Goal: Share content

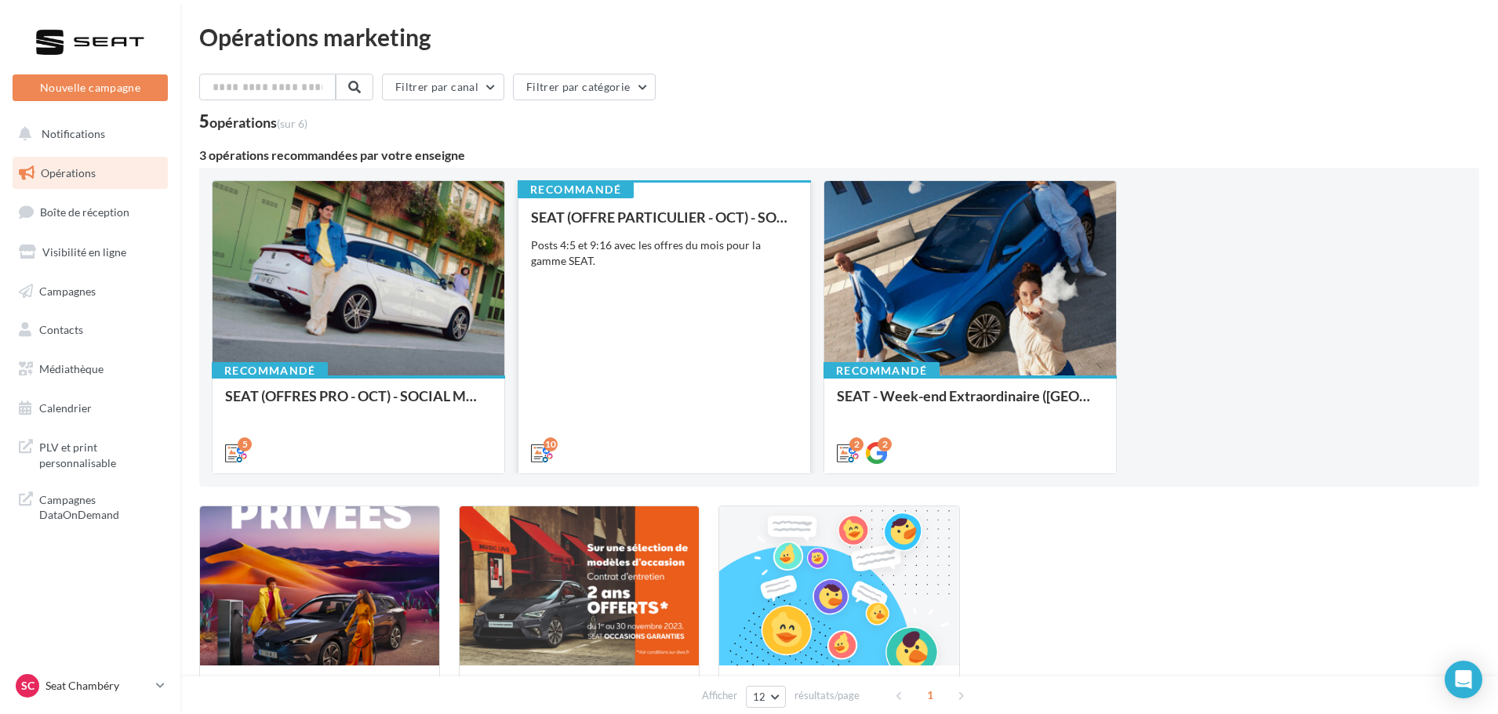
click at [694, 294] on div "SEAT (OFFRE PARTICULIER - OCT) - SOCIAL MEDIA Posts 4:5 et 9:16 avec les offres…" at bounding box center [664, 334] width 267 height 250
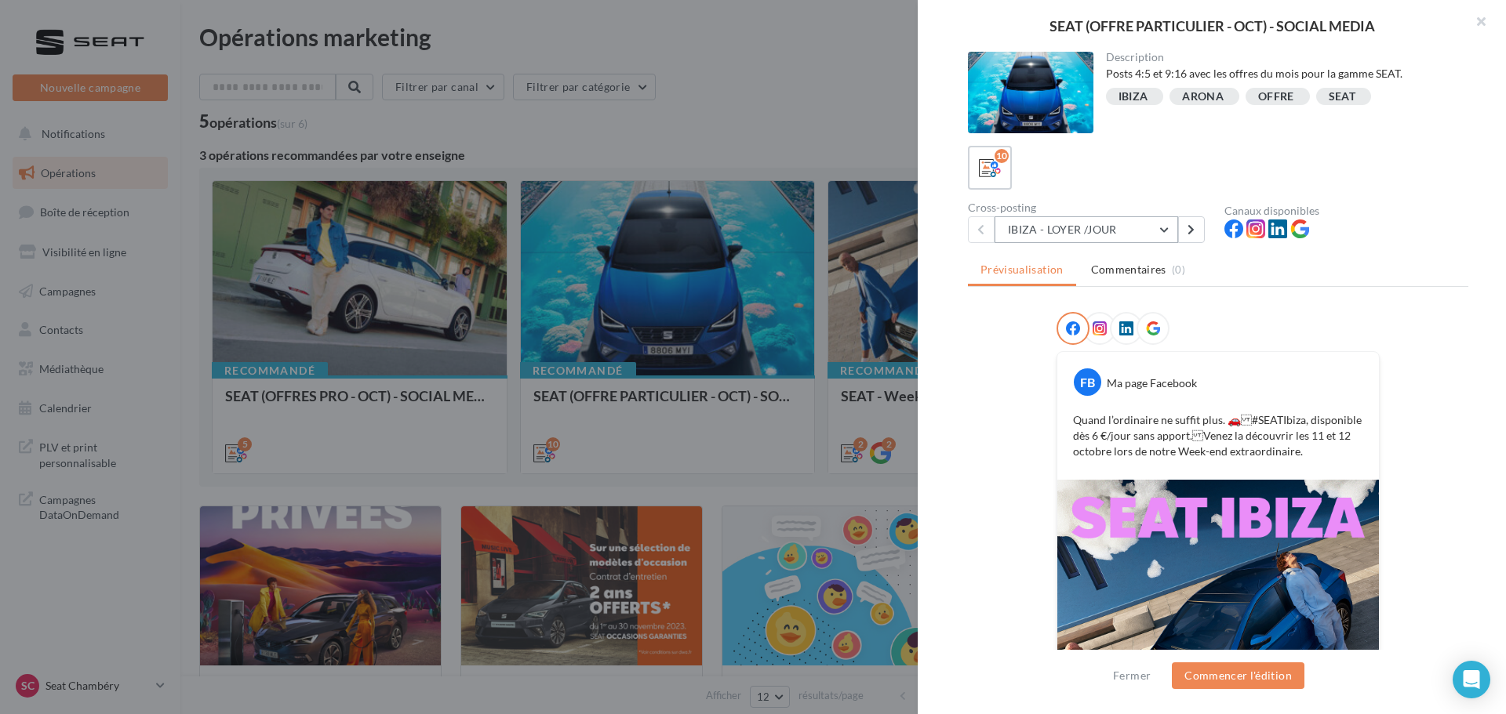
click at [1171, 227] on button "IBIZA - LOYER /JOUR" at bounding box center [1085, 229] width 183 height 27
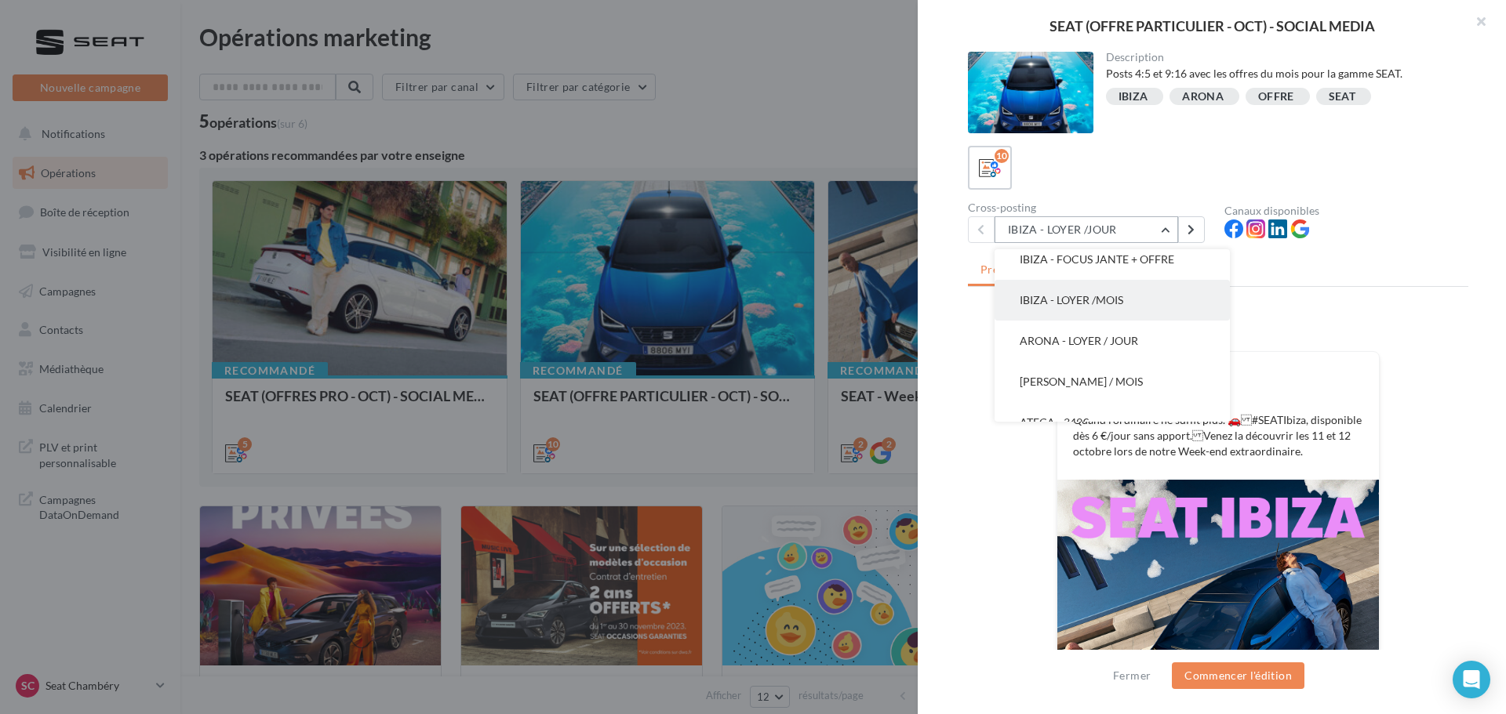
scroll to position [78, 0]
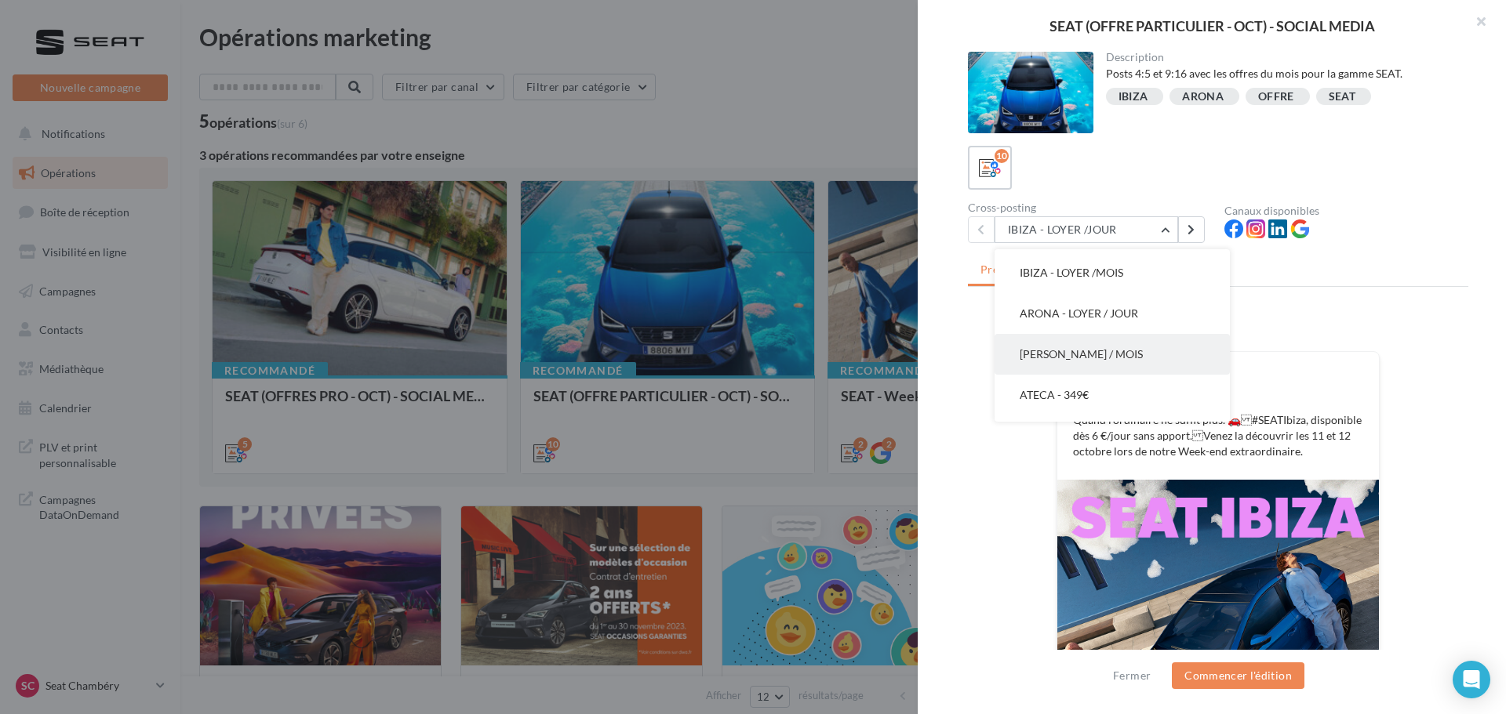
click at [1164, 347] on button "[PERSON_NAME] / MOIS" at bounding box center [1111, 354] width 235 height 41
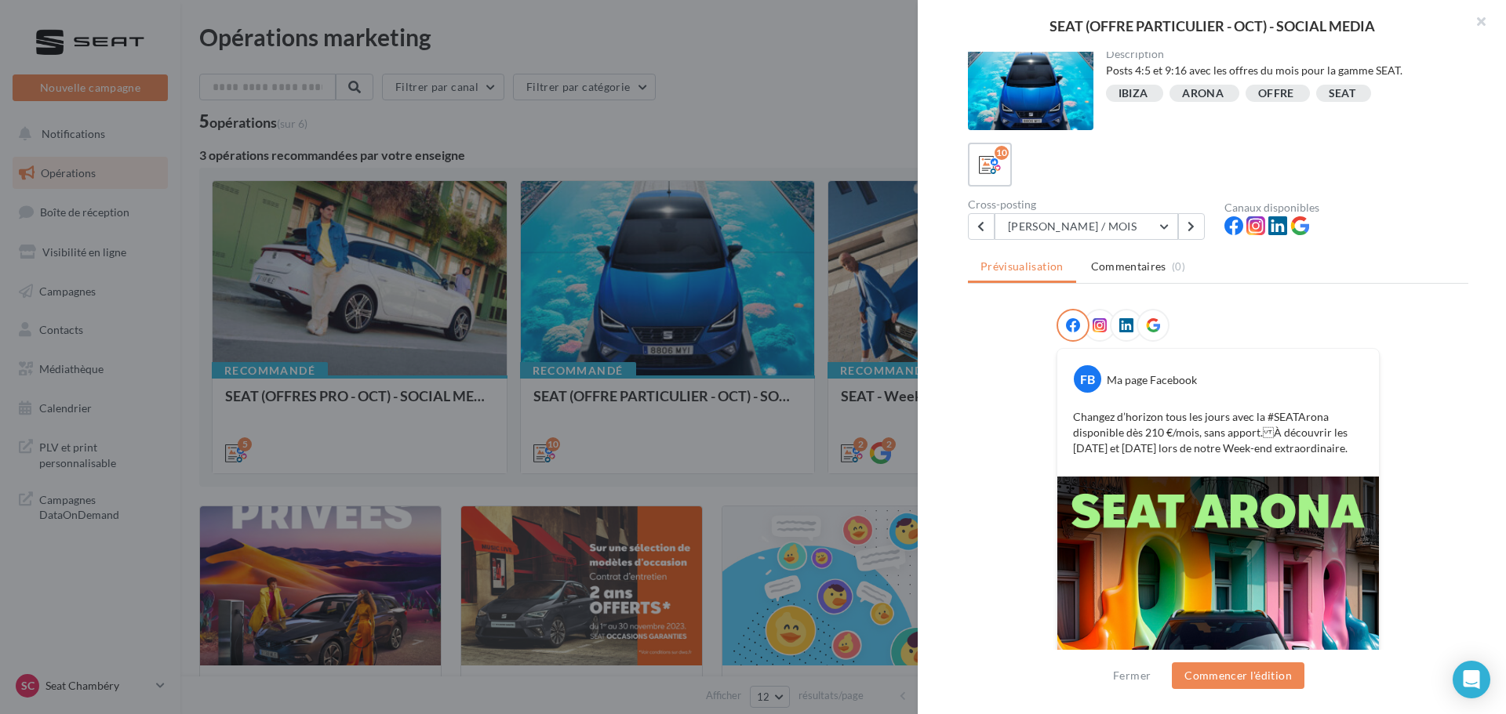
scroll to position [0, 0]
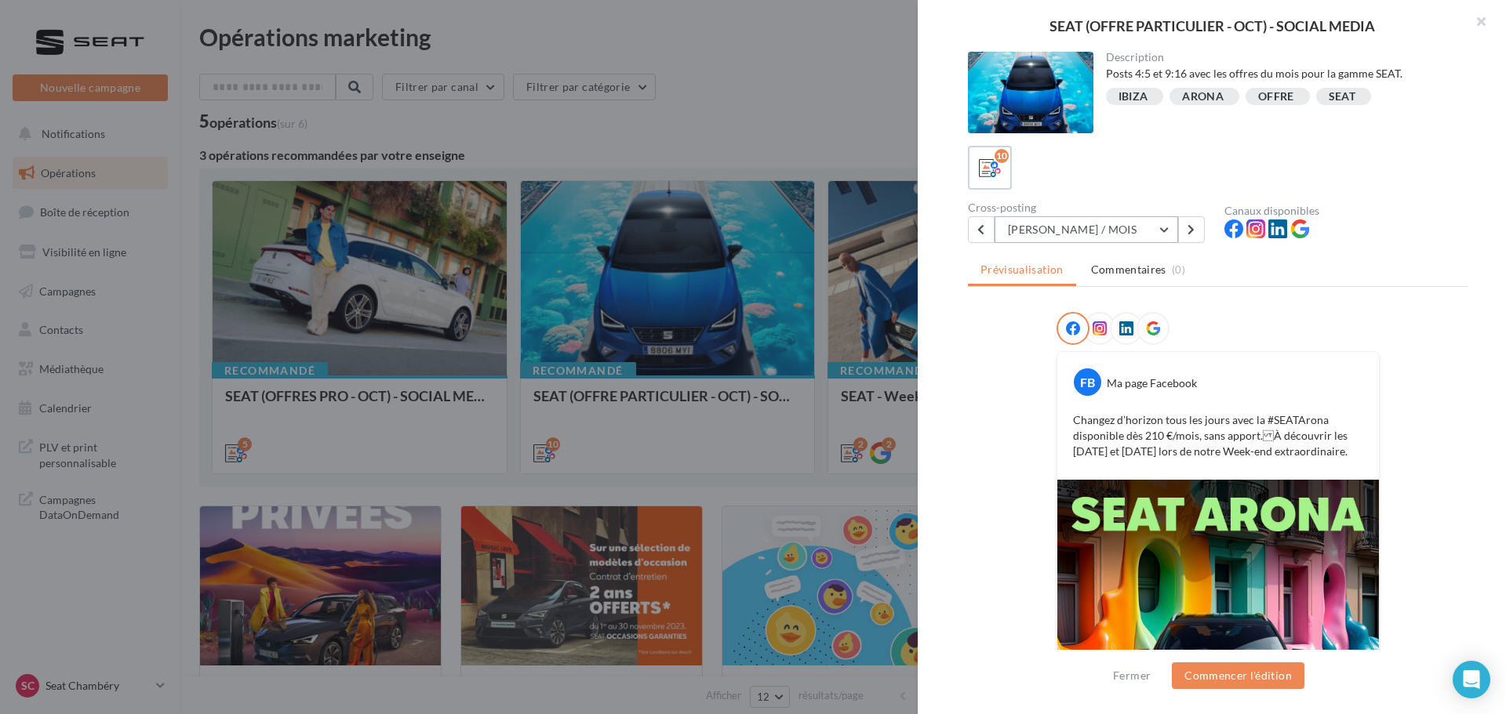
click at [1159, 230] on button "[PERSON_NAME] / MOIS" at bounding box center [1085, 229] width 183 height 27
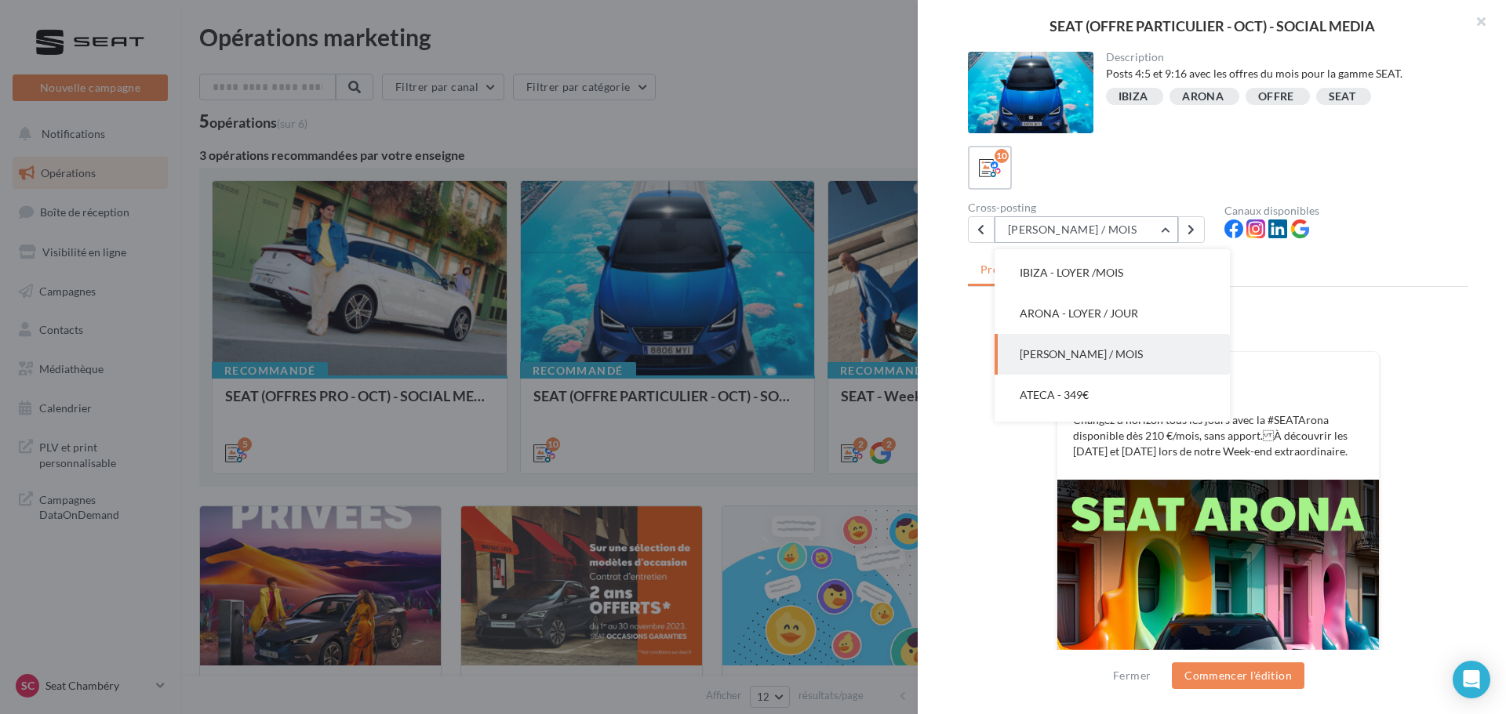
scroll to position [122, 0]
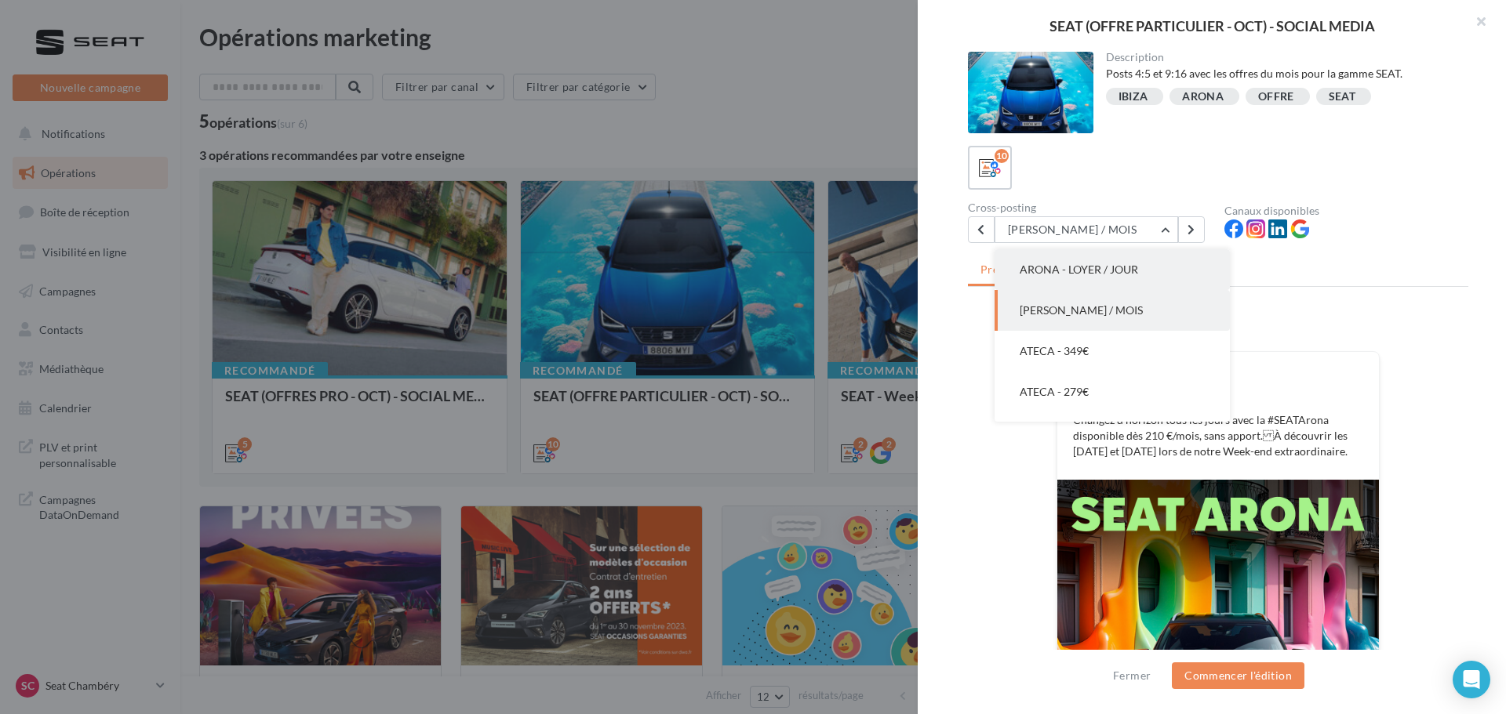
click at [1128, 266] on span "ARONA - LOYER / JOUR" at bounding box center [1078, 269] width 118 height 13
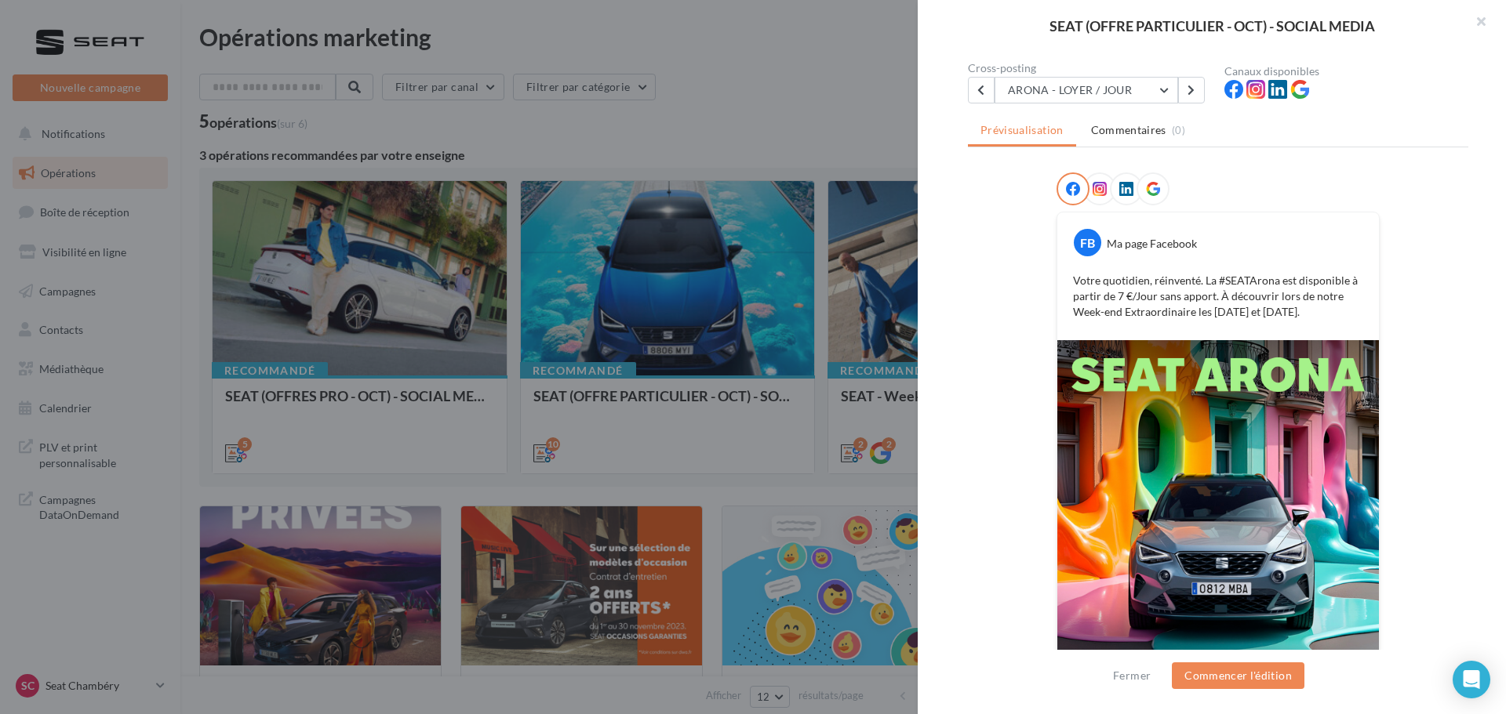
scroll to position [3, 0]
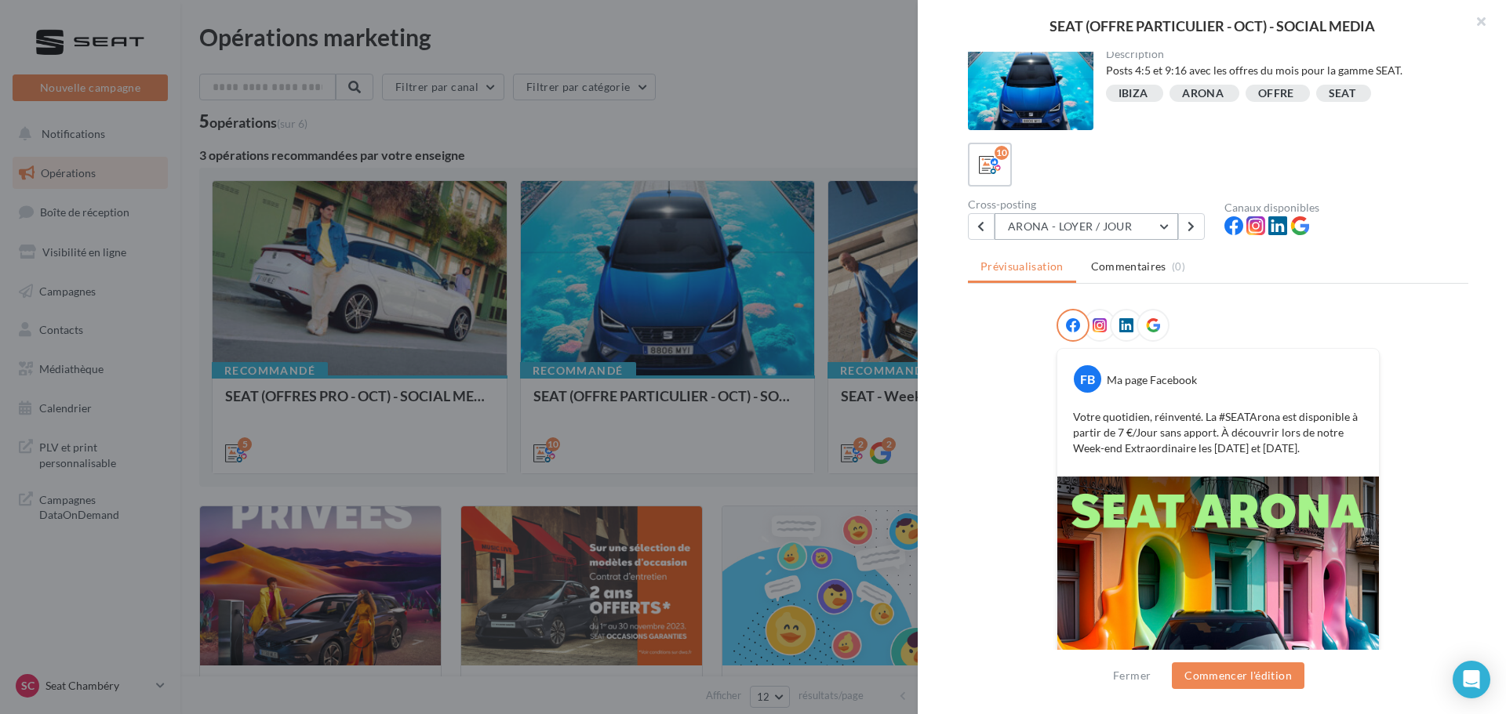
click at [1142, 234] on button "ARONA - LOYER / JOUR" at bounding box center [1085, 226] width 183 height 27
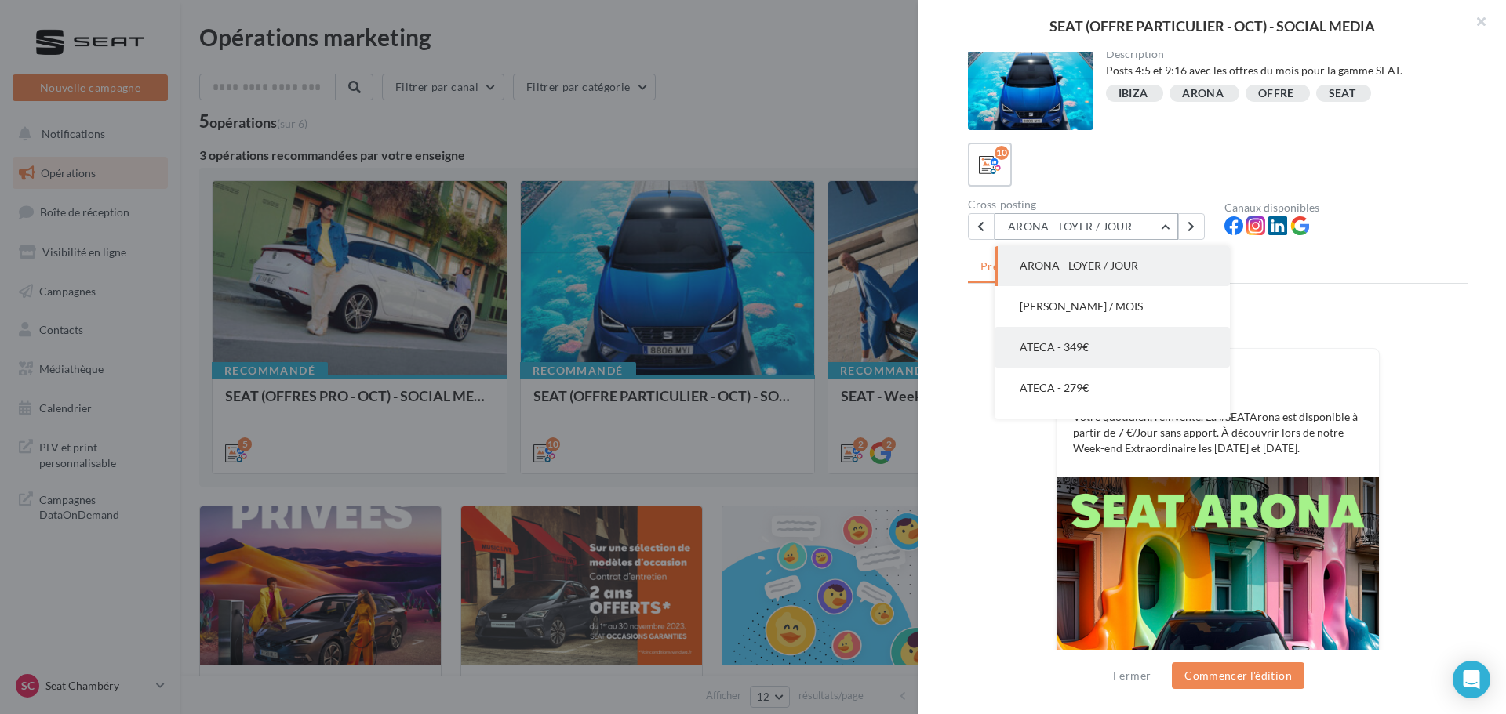
scroll to position [160, 0]
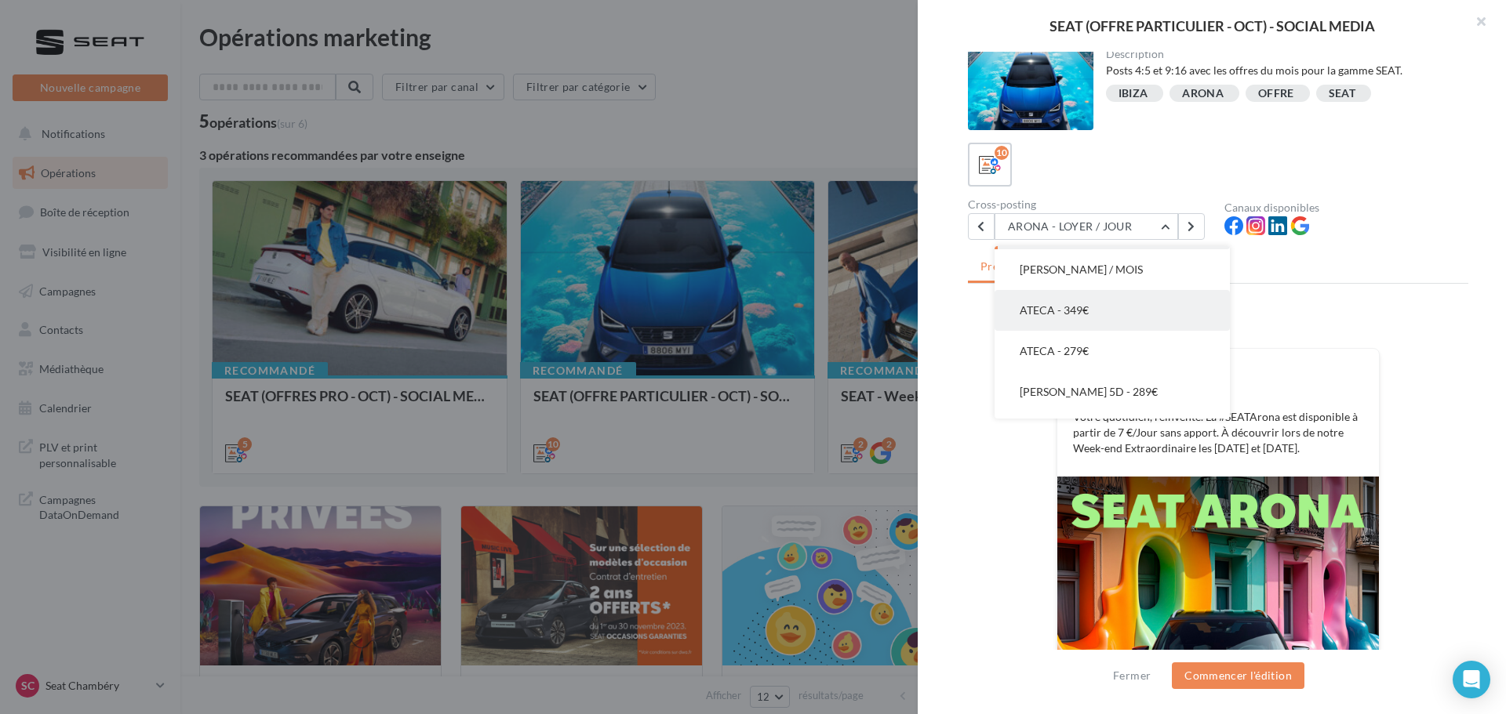
click at [1091, 324] on button "ATECA - 349€" at bounding box center [1111, 310] width 235 height 41
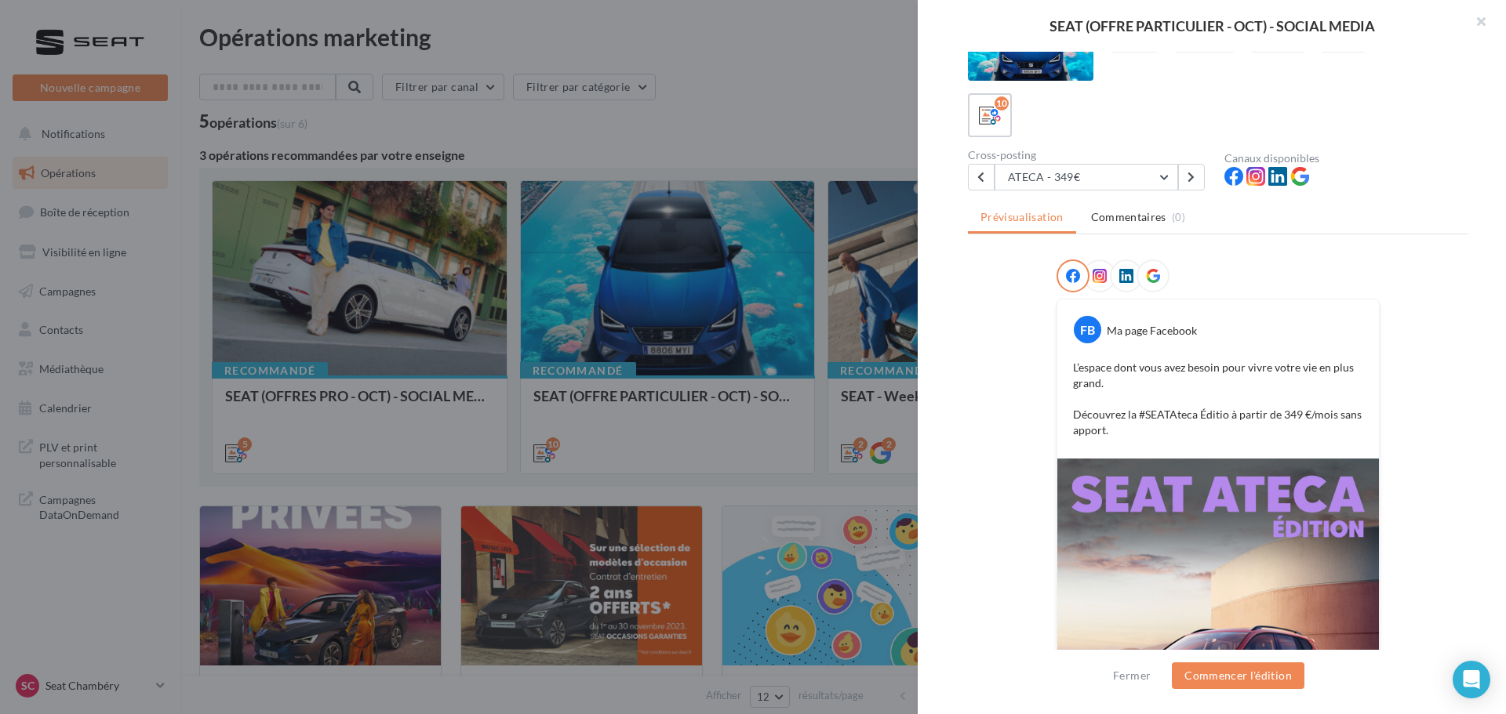
scroll to position [0, 0]
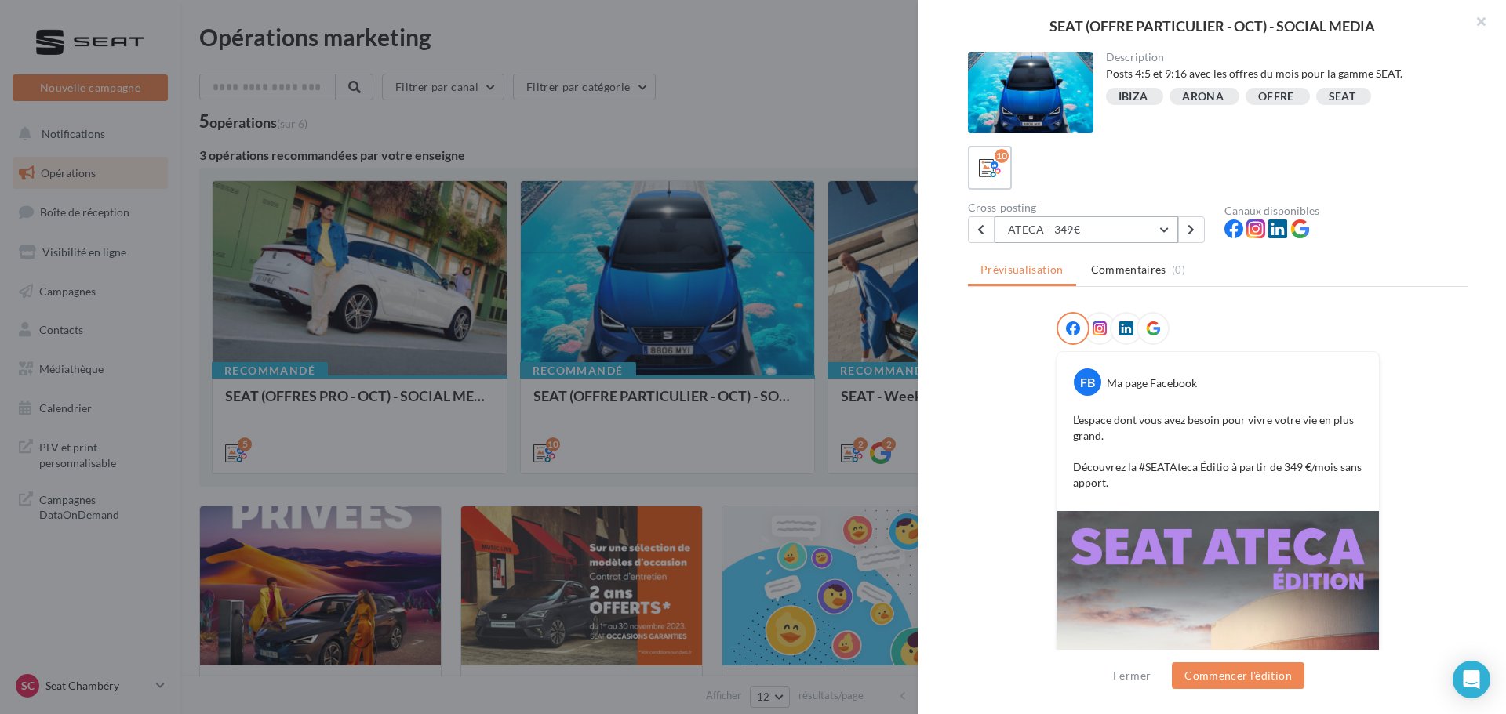
click at [1158, 227] on button "ATECA - 349€" at bounding box center [1085, 229] width 183 height 27
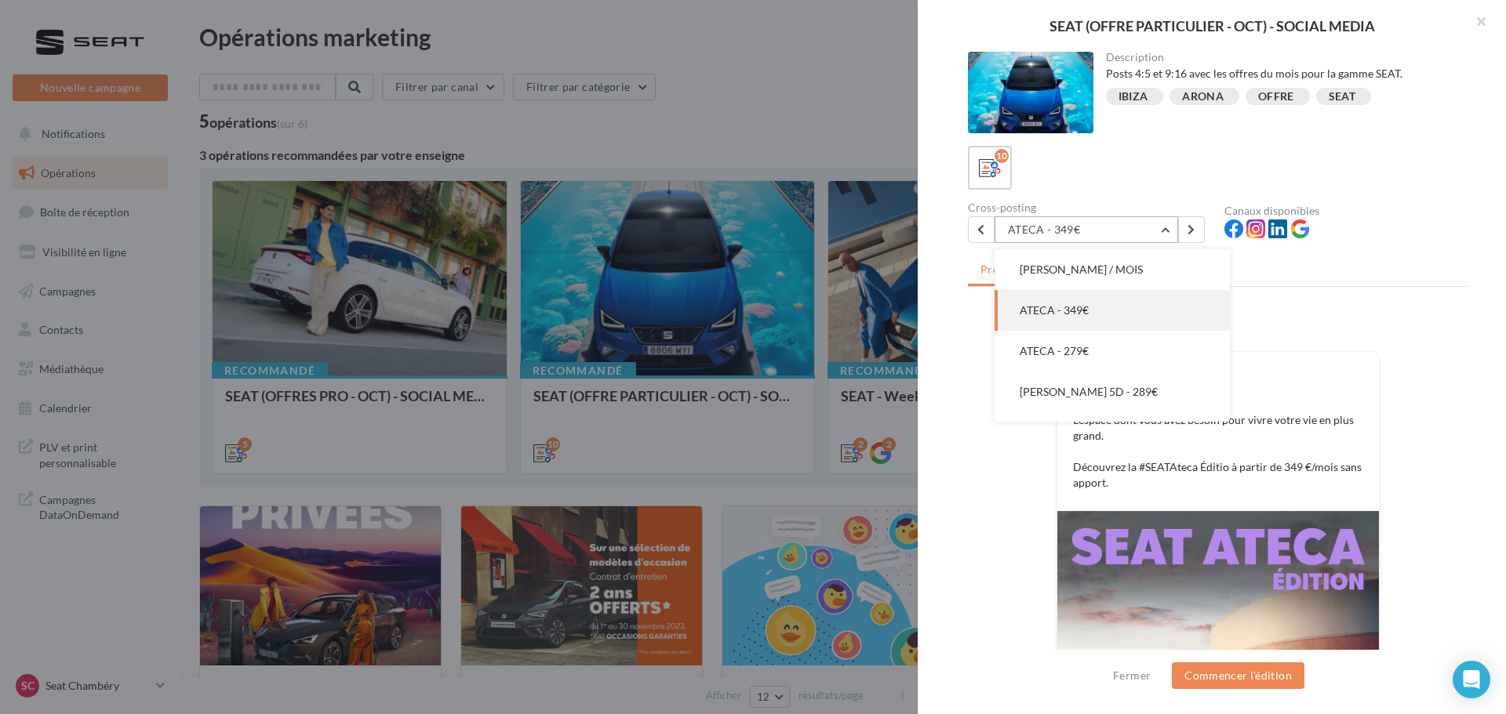
scroll to position [85, 0]
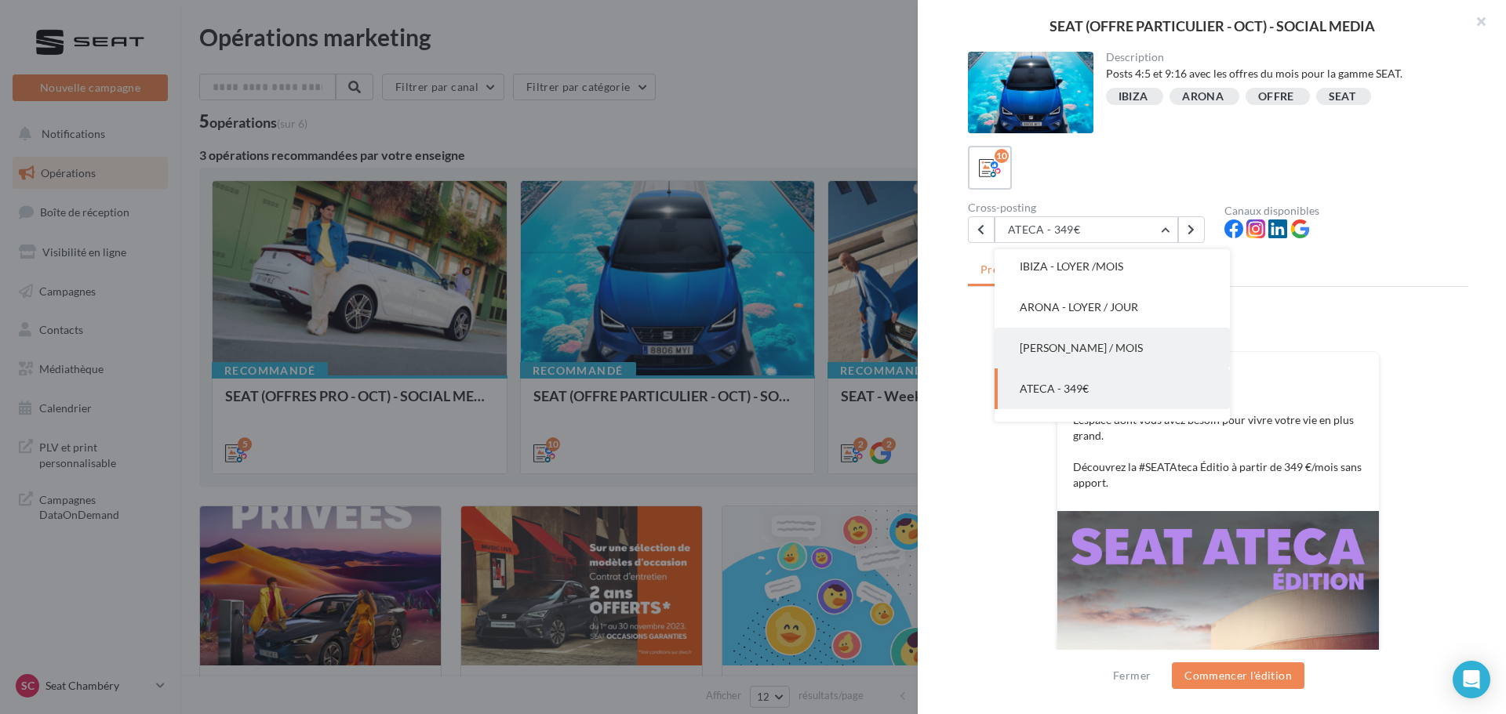
click at [1118, 346] on span "[PERSON_NAME] / MOIS" at bounding box center [1080, 347] width 123 height 13
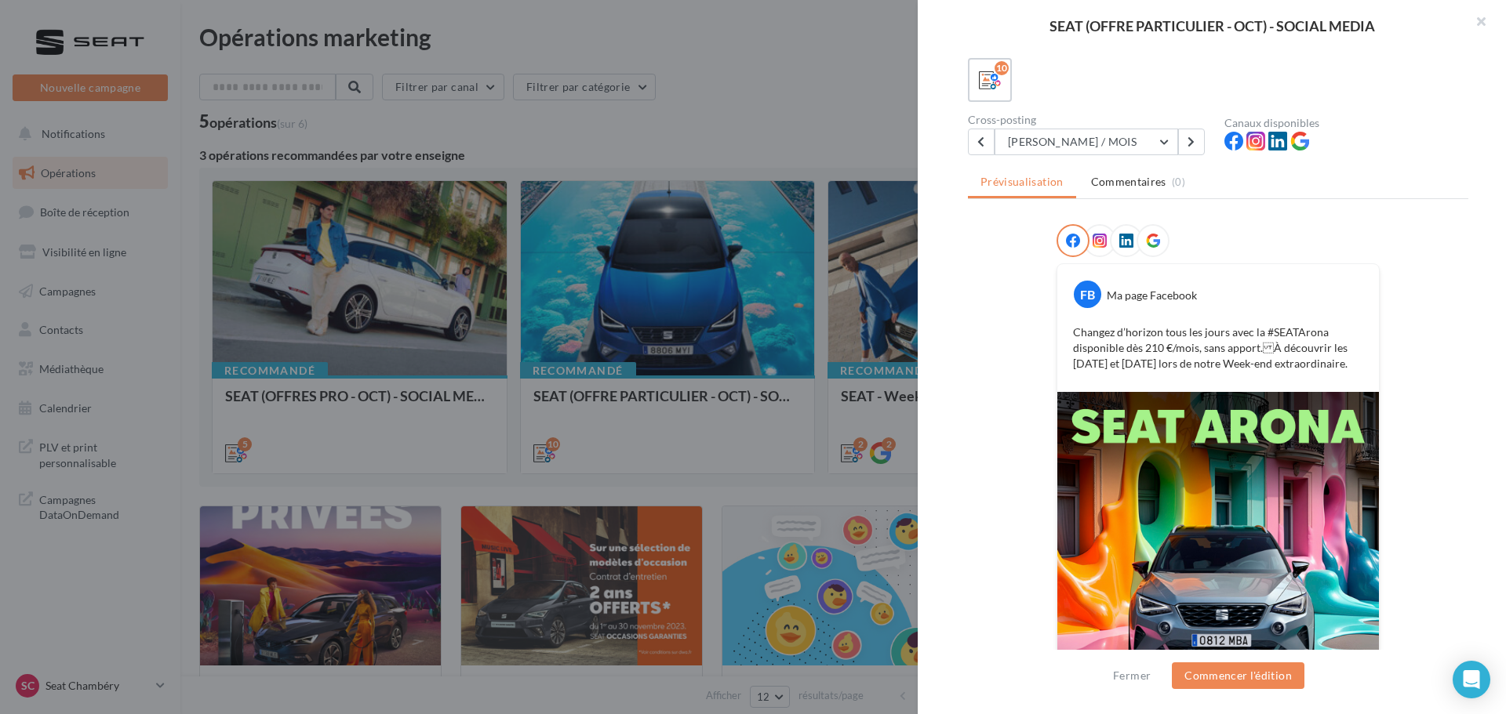
scroll to position [238, 0]
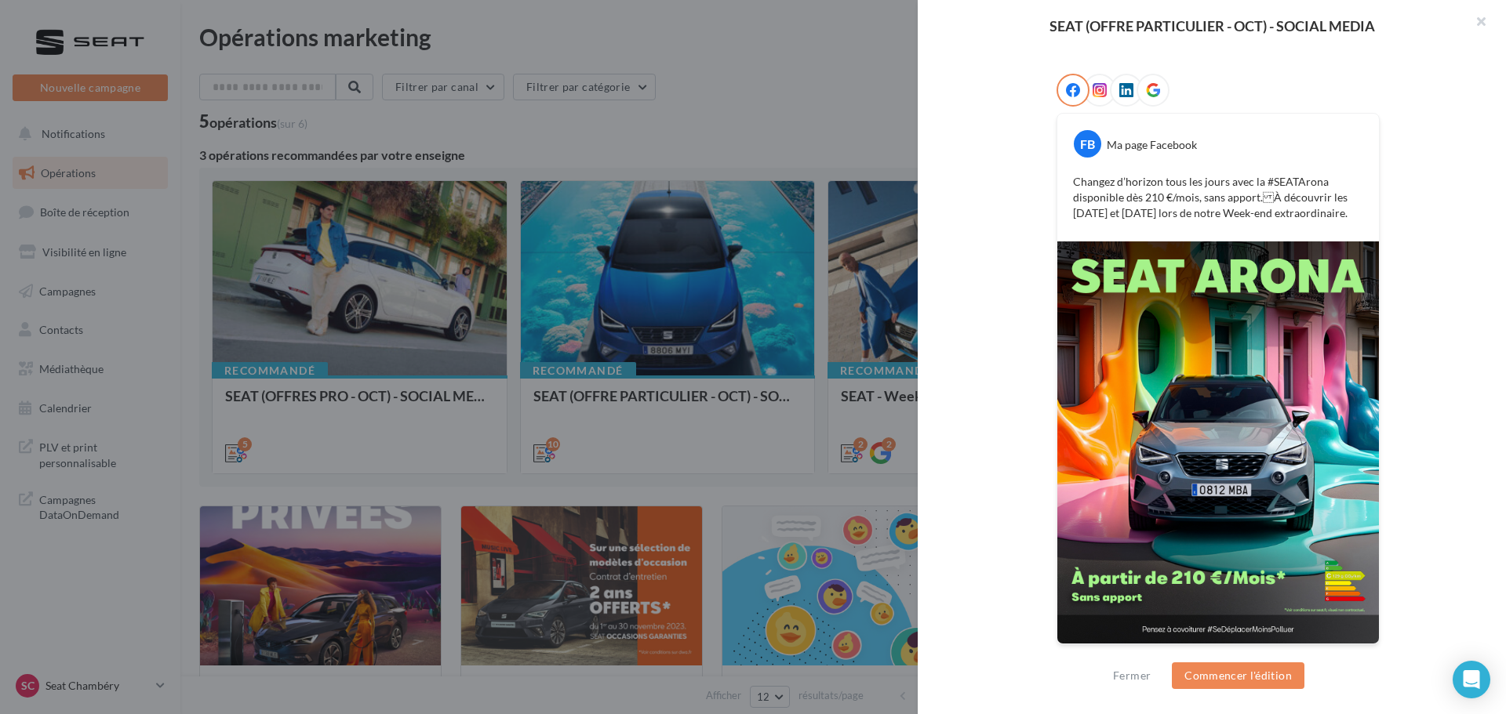
drag, startPoint x: 1245, startPoint y: 386, endPoint x: 1171, endPoint y: 381, distance: 74.6
click at [1173, 387] on img at bounding box center [1217, 443] width 321 height 402
click at [1173, 357] on img at bounding box center [1217, 443] width 321 height 402
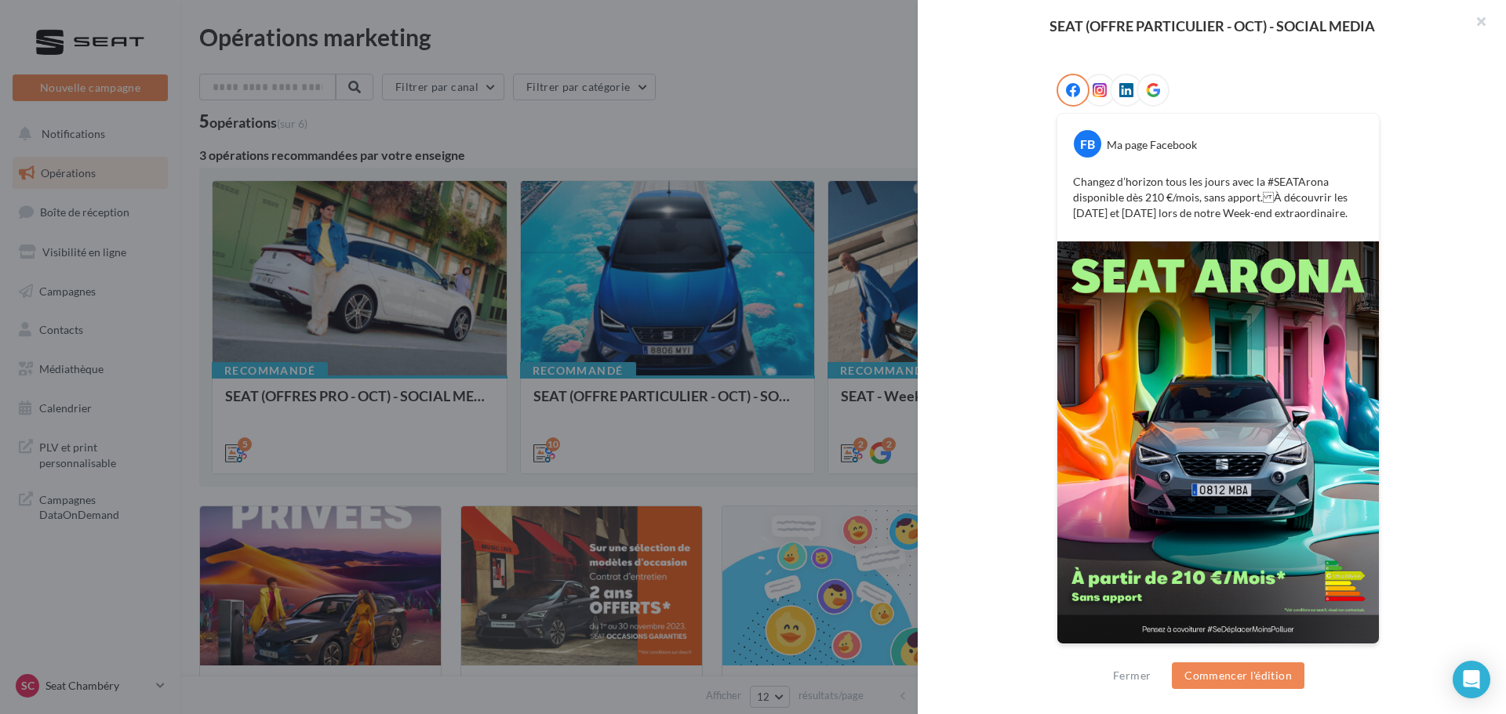
click at [1173, 357] on img at bounding box center [1217, 443] width 321 height 402
click at [1228, 680] on button "Commencer l'édition" at bounding box center [1237, 676] width 133 height 27
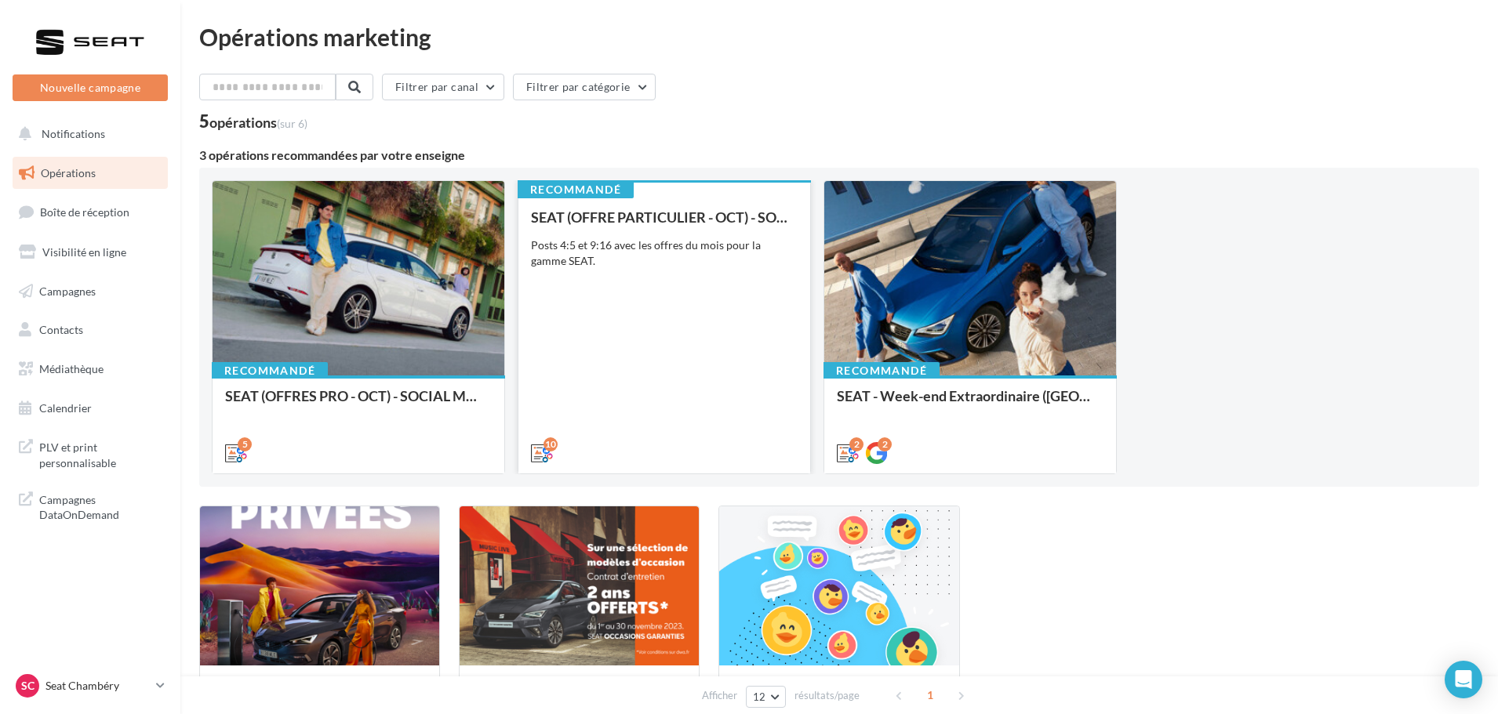
click at [671, 316] on div "SEAT (OFFRE PARTICULIER - OCT) - SOCIAL MEDIA Posts 4:5 et 9:16 avec les offres…" at bounding box center [664, 334] width 267 height 250
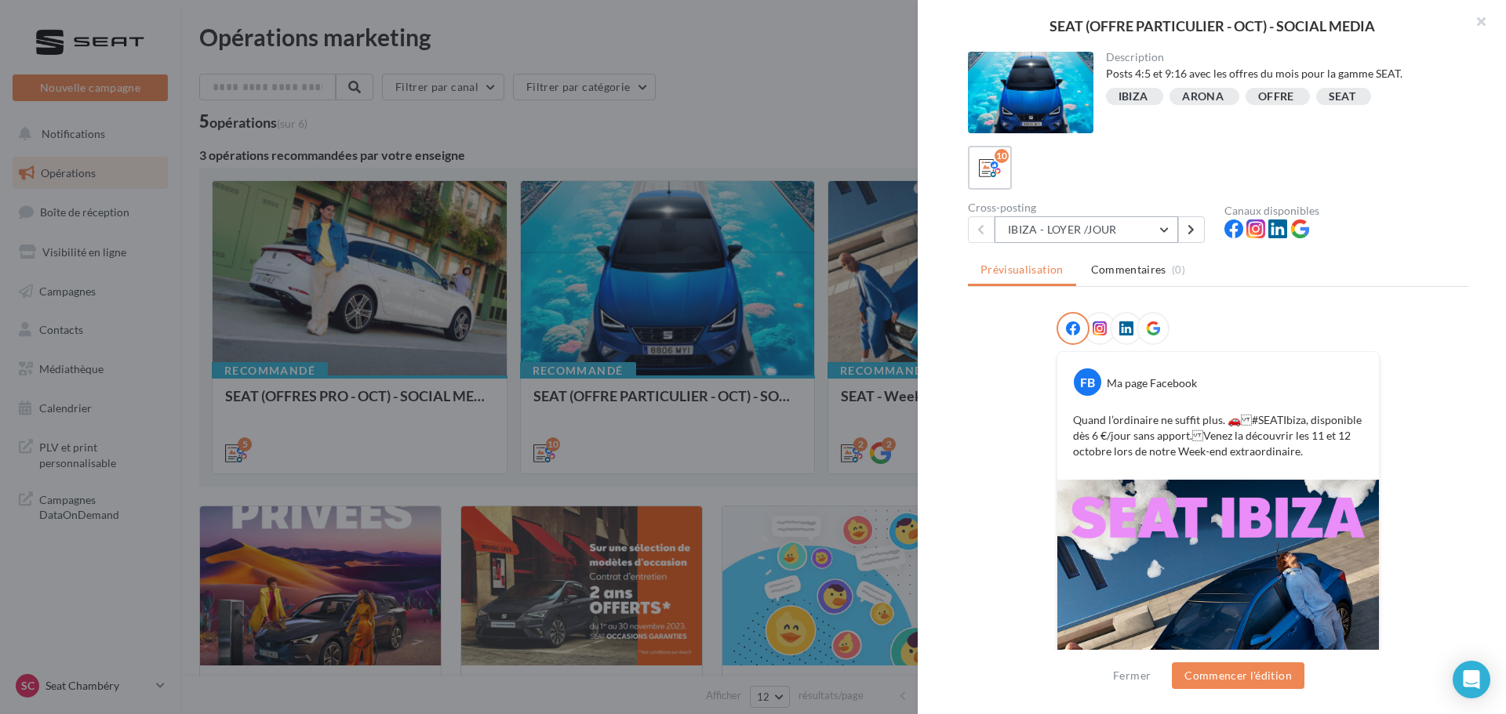
click at [1071, 229] on button "IBIZA - LOYER /JOUR" at bounding box center [1085, 229] width 183 height 27
click at [1114, 236] on button "IBIZA - LOYER /JOUR" at bounding box center [1085, 229] width 183 height 27
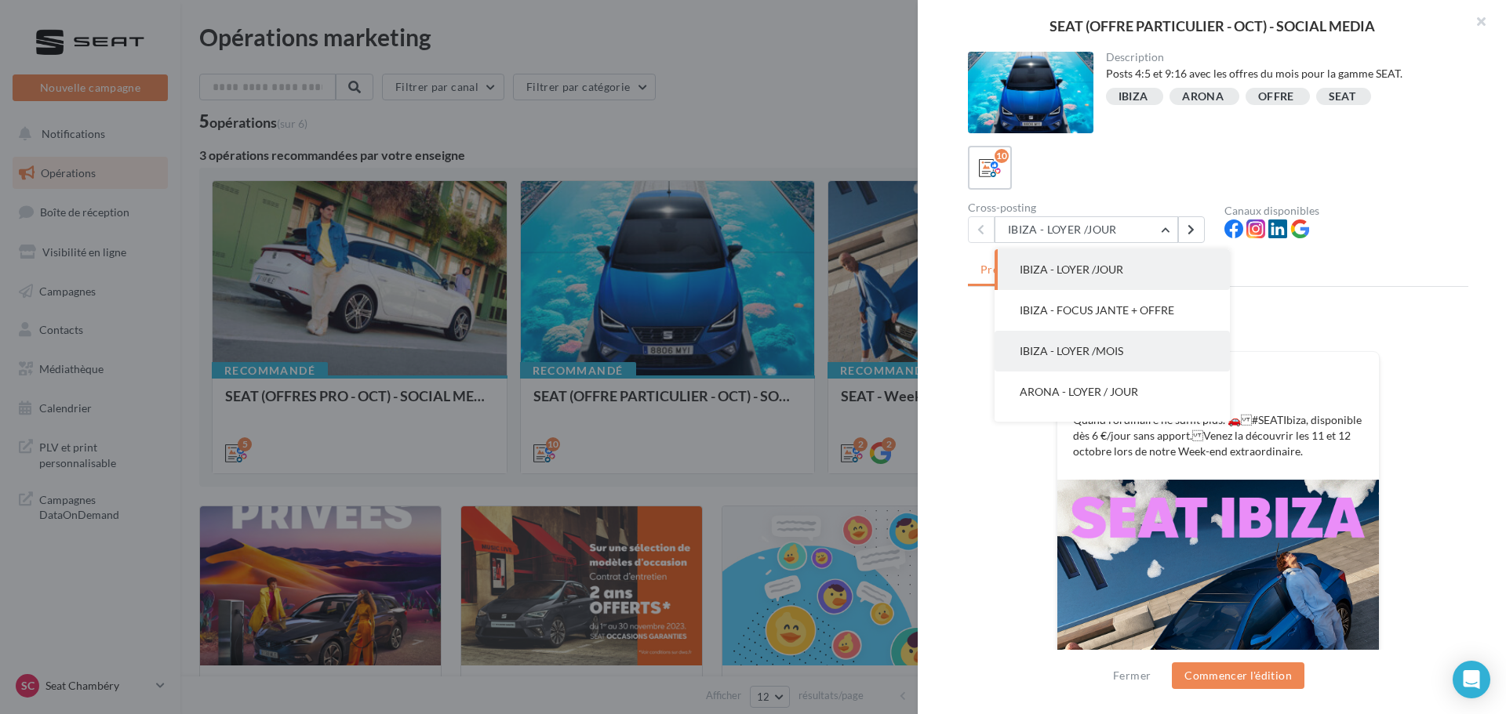
click at [1116, 352] on span "IBIZA - LOYER /MOIS" at bounding box center [1071, 350] width 104 height 13
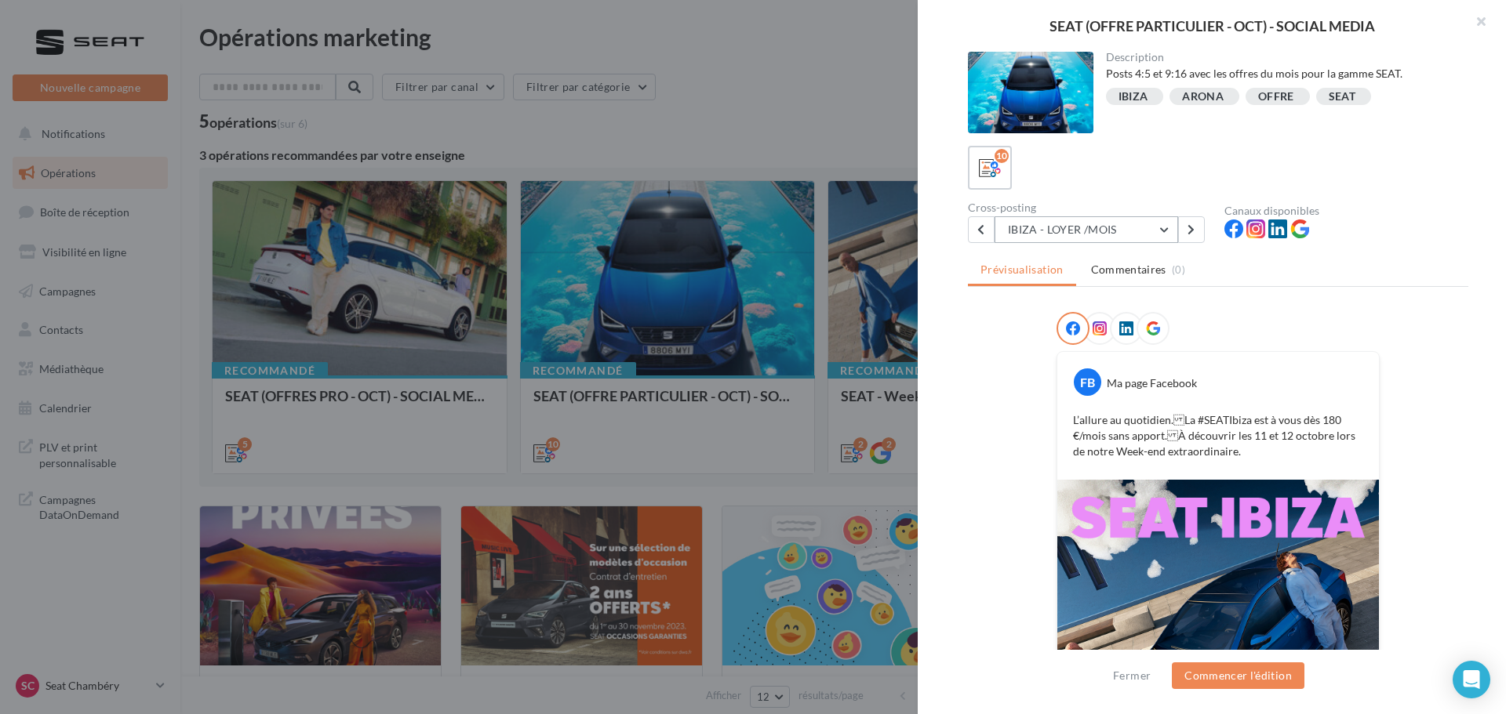
click at [1119, 228] on button "IBIZA - LOYER /MOIS" at bounding box center [1085, 229] width 183 height 27
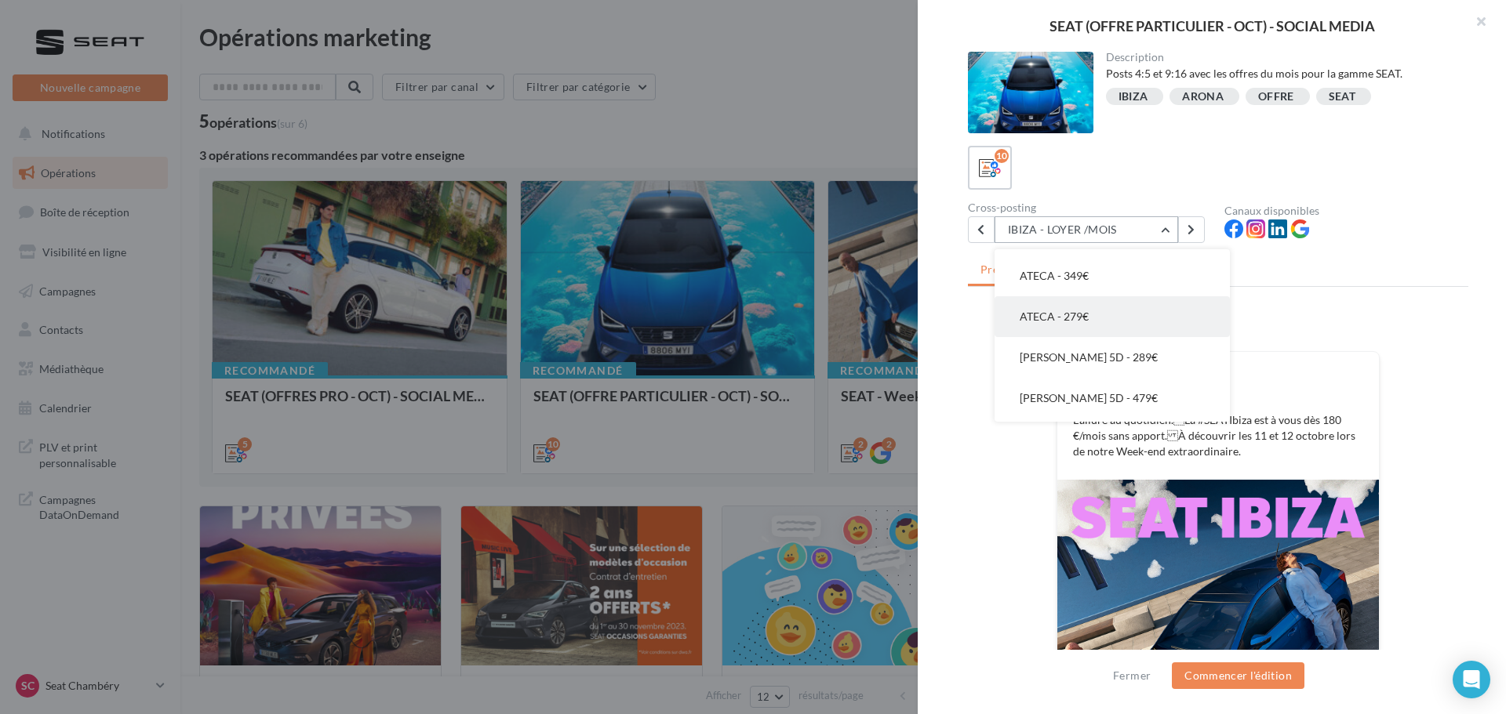
scroll to position [119, 0]
click at [1123, 321] on button "[PERSON_NAME] / MOIS" at bounding box center [1111, 313] width 235 height 41
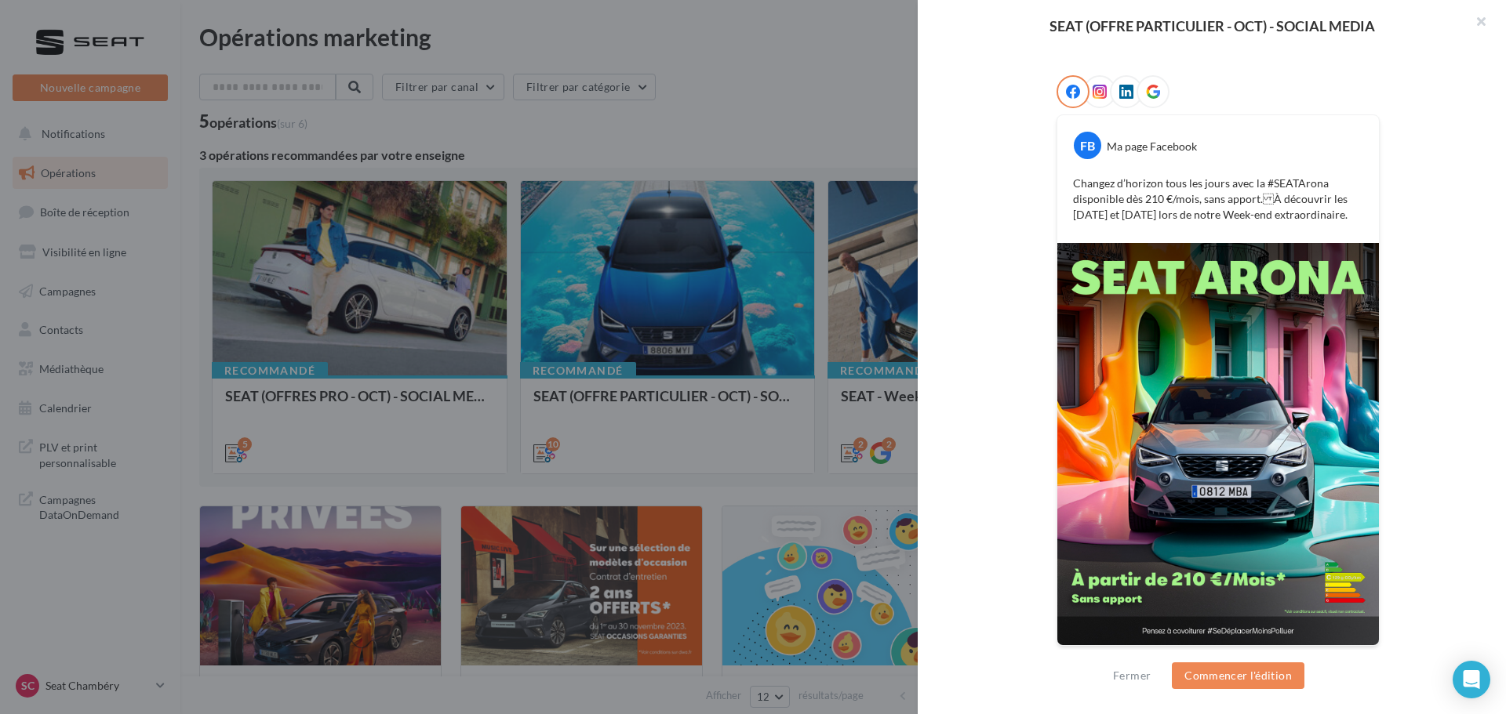
scroll to position [2, 0]
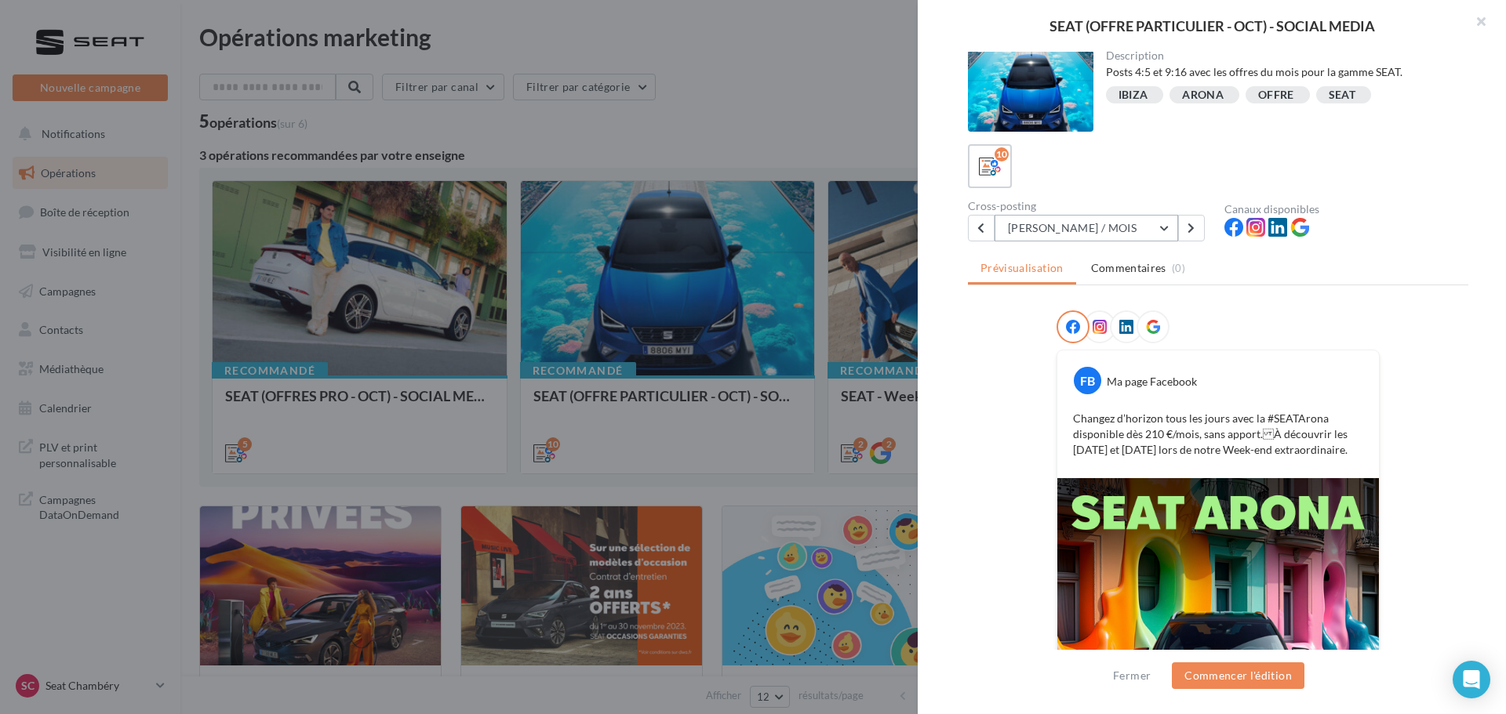
click at [1124, 231] on button "[PERSON_NAME] / MOIS" at bounding box center [1085, 228] width 183 height 27
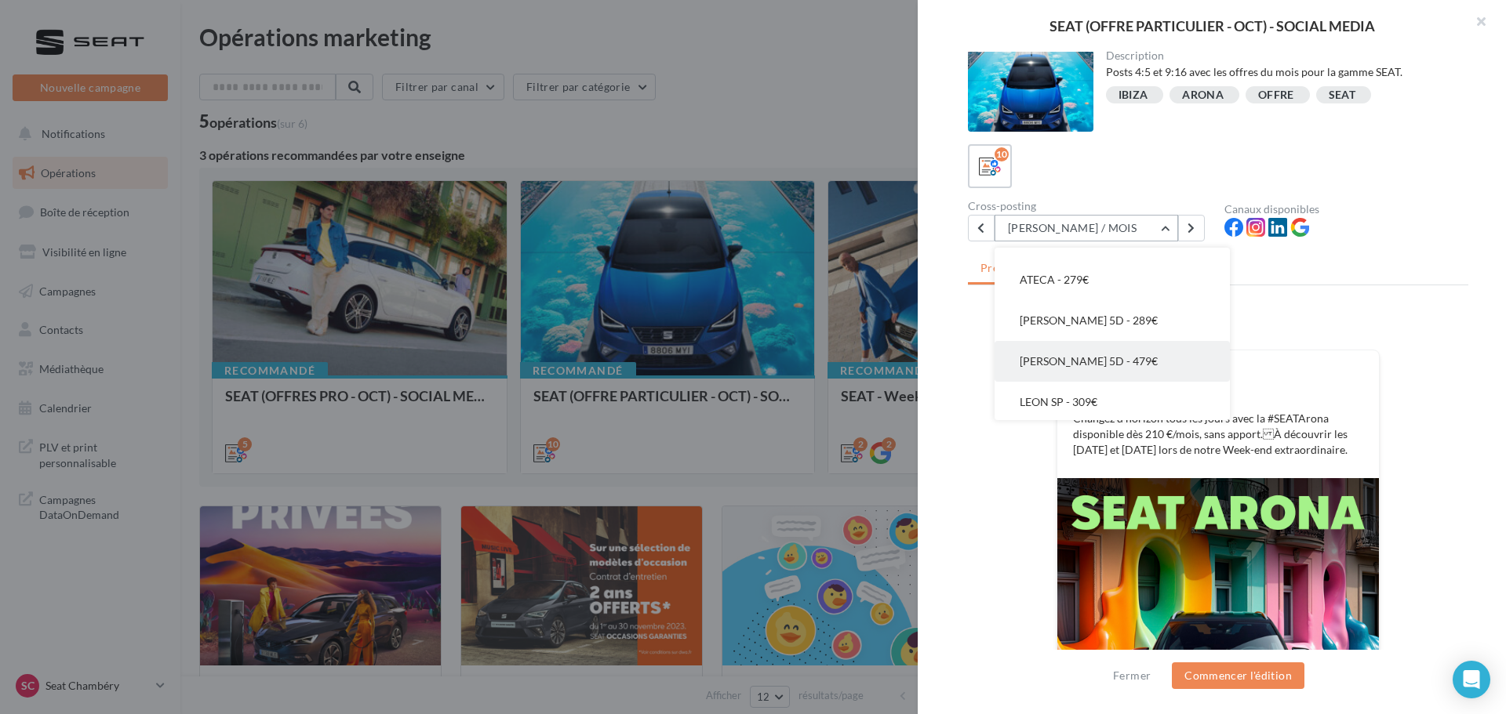
scroll to position [235, 0]
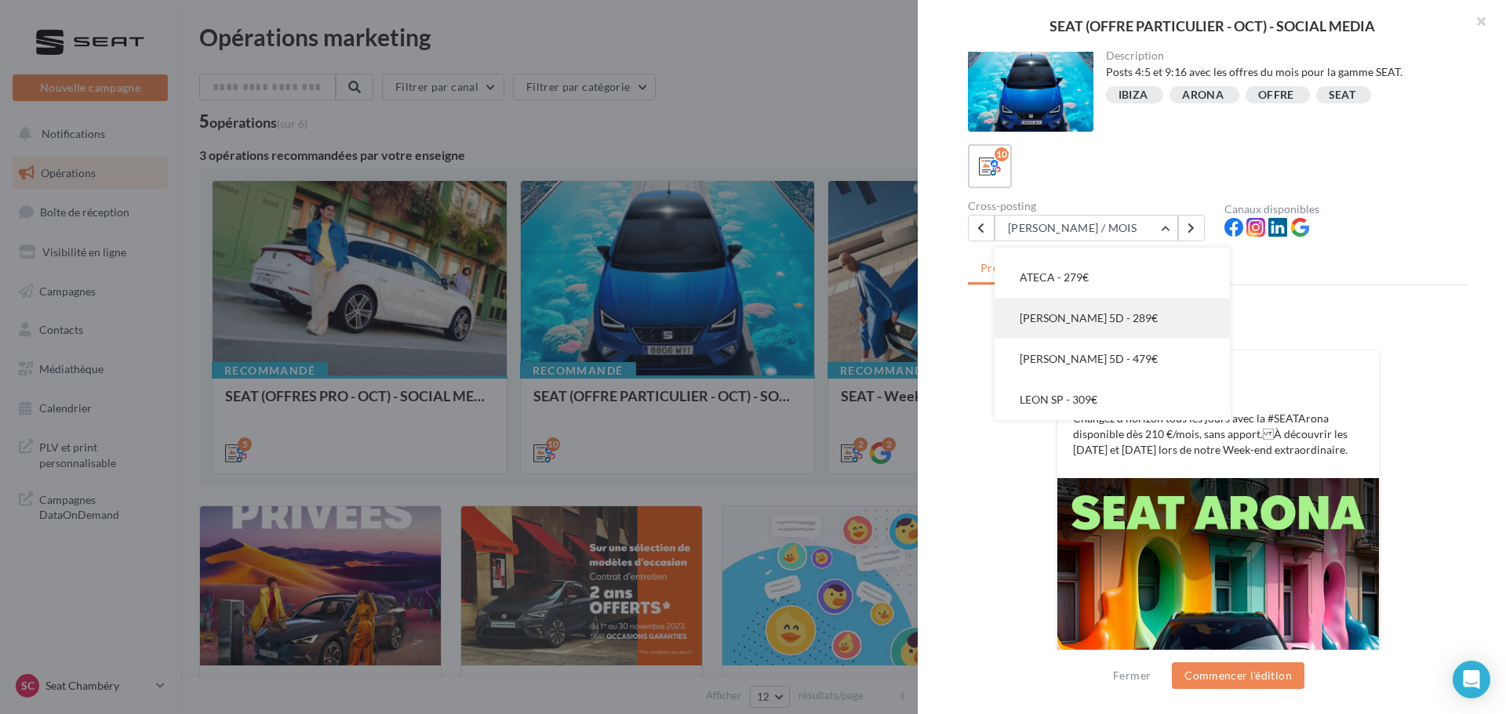
click at [1102, 334] on button "[PERSON_NAME] 5D - 289€" at bounding box center [1111, 318] width 235 height 41
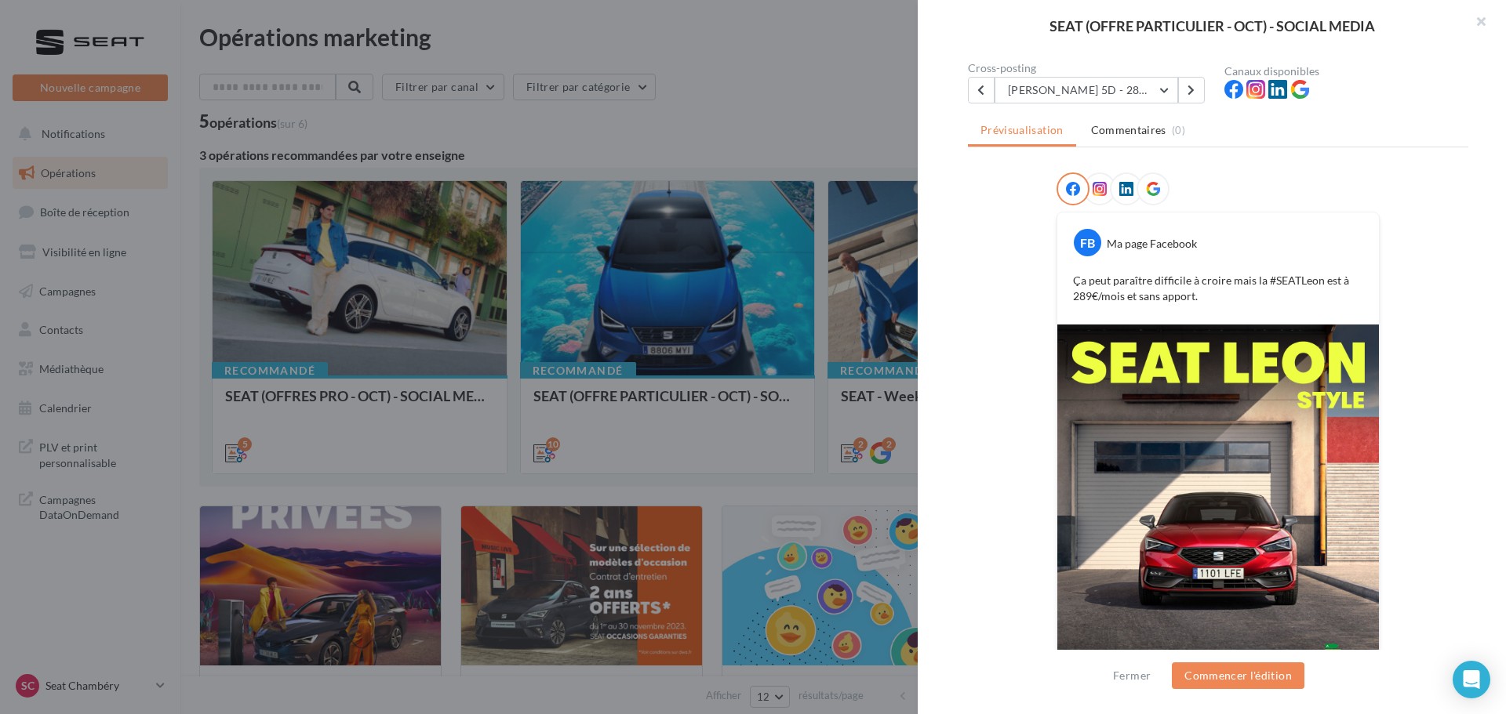
scroll to position [0, 0]
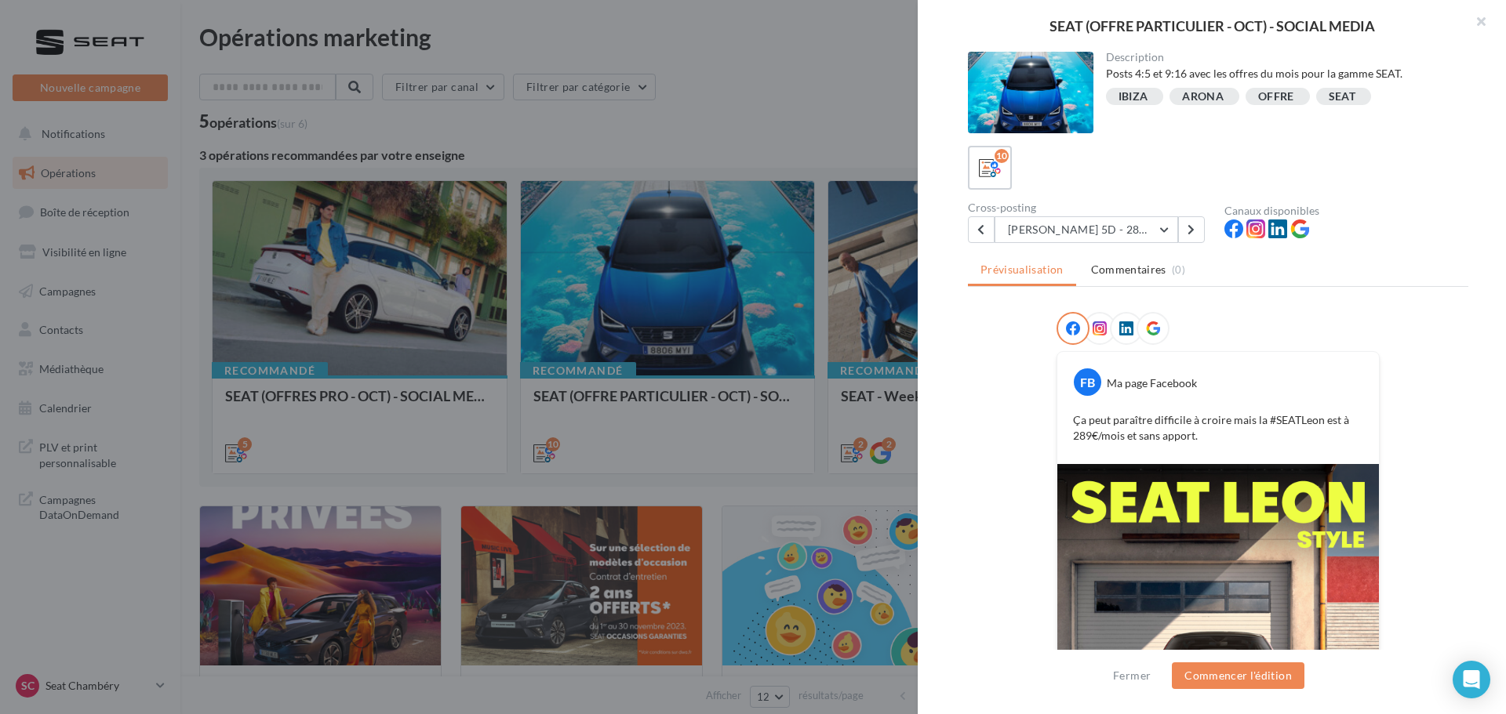
click at [1107, 247] on div "Description Posts 4:5 et 9:16 avec les offres du mois pour la gamme SEAT. IBIZA…" at bounding box center [1217, 358] width 601 height 612
click at [1107, 241] on button "[PERSON_NAME] 5D - 289€" at bounding box center [1085, 229] width 183 height 27
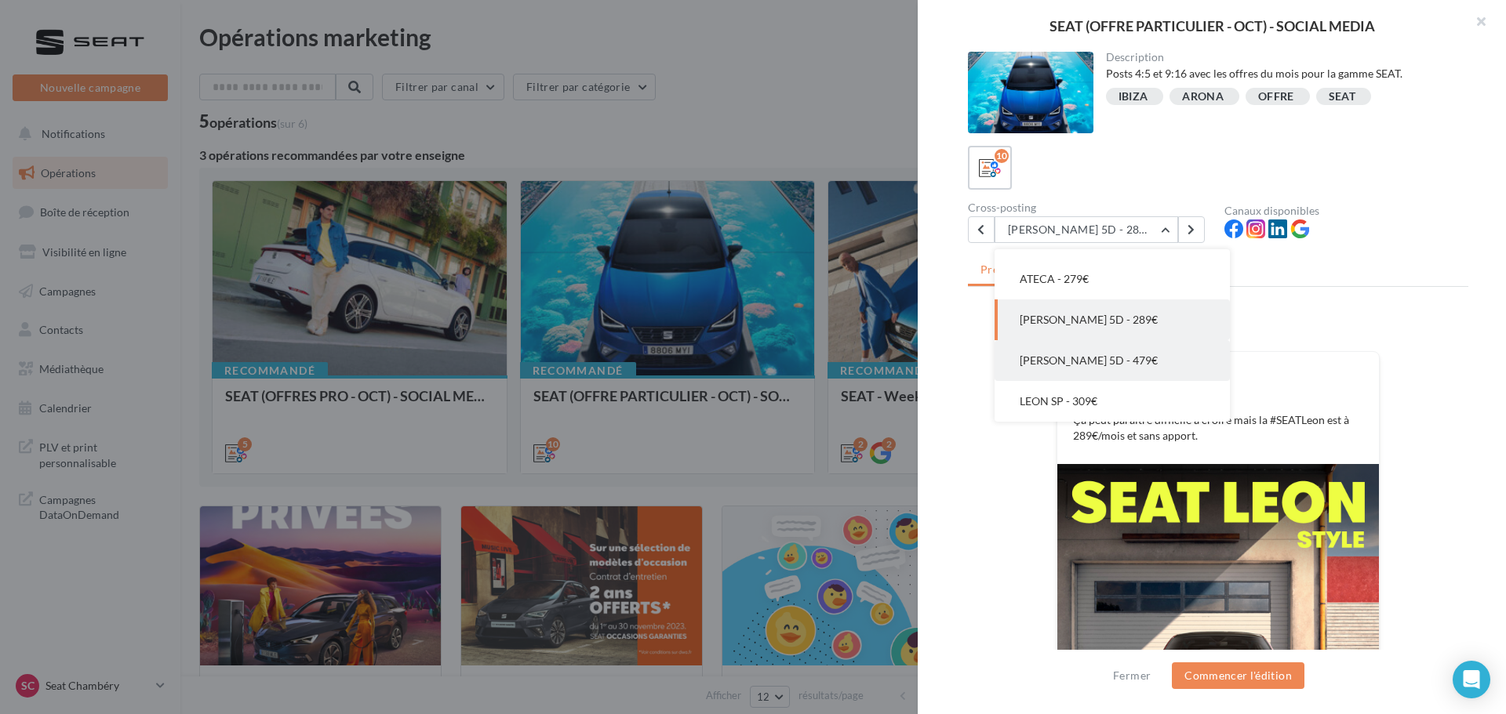
click at [1096, 378] on button "[PERSON_NAME] 5D - 479€" at bounding box center [1111, 360] width 235 height 41
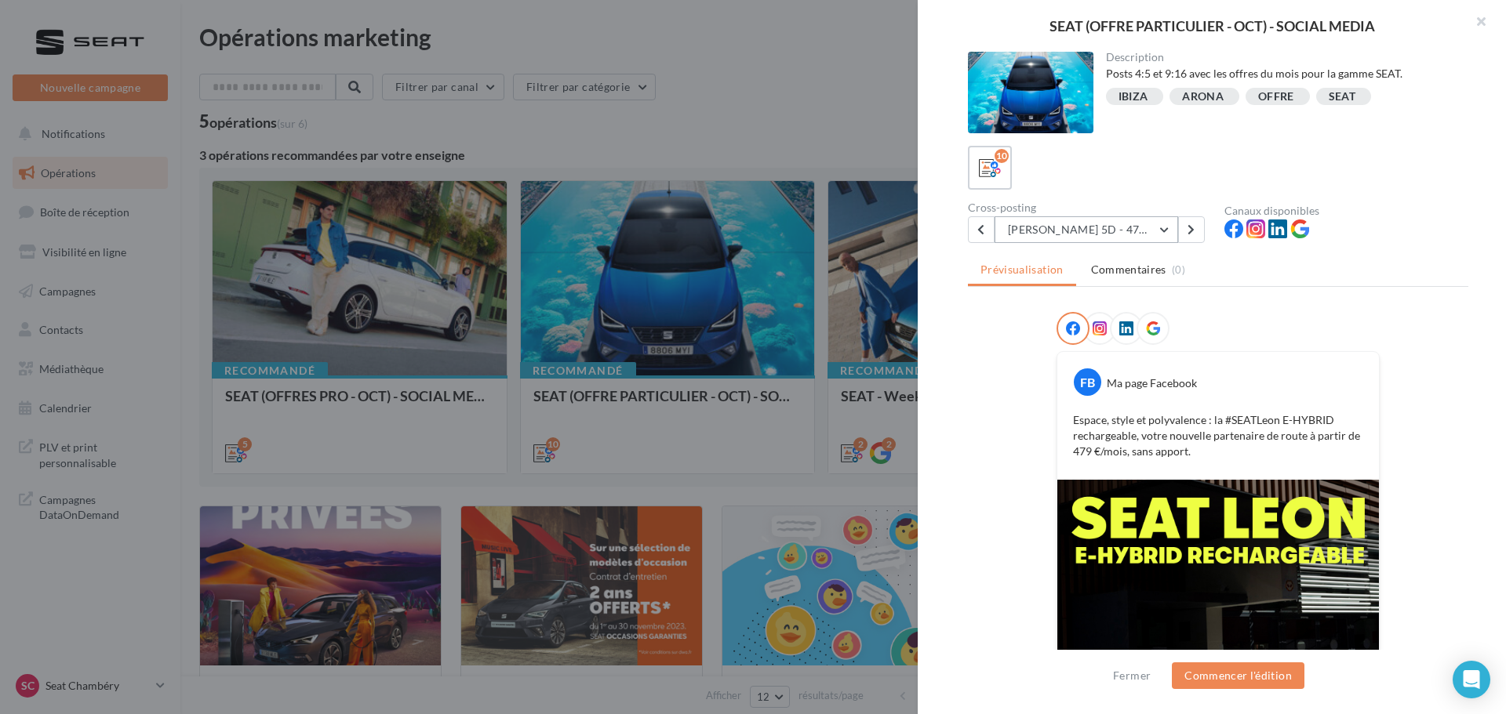
drag, startPoint x: 1112, startPoint y: 231, endPoint x: 1134, endPoint y: 291, distance: 63.5
click at [1112, 231] on button "[PERSON_NAME] 5D - 479€" at bounding box center [1085, 229] width 183 height 27
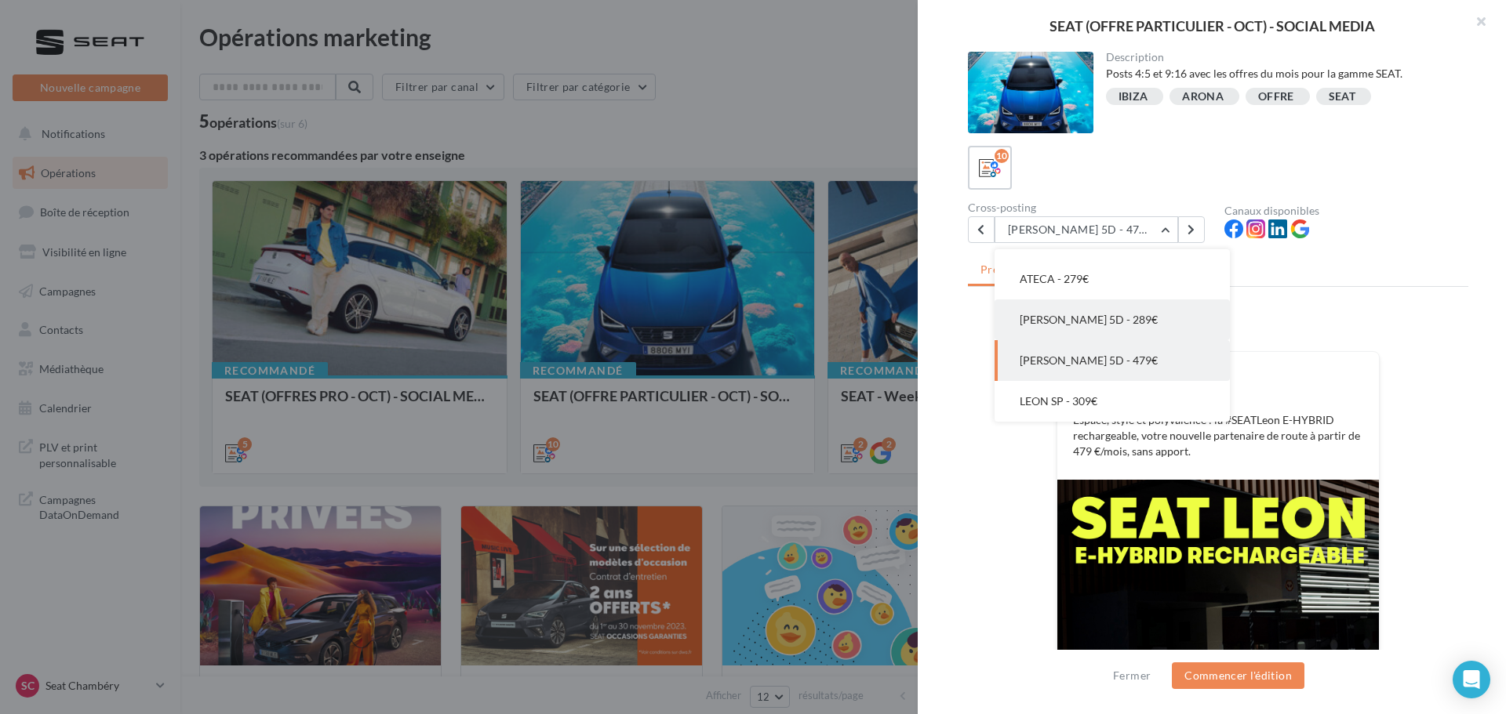
click at [1136, 329] on button "[PERSON_NAME] 5D - 289€" at bounding box center [1111, 320] width 235 height 41
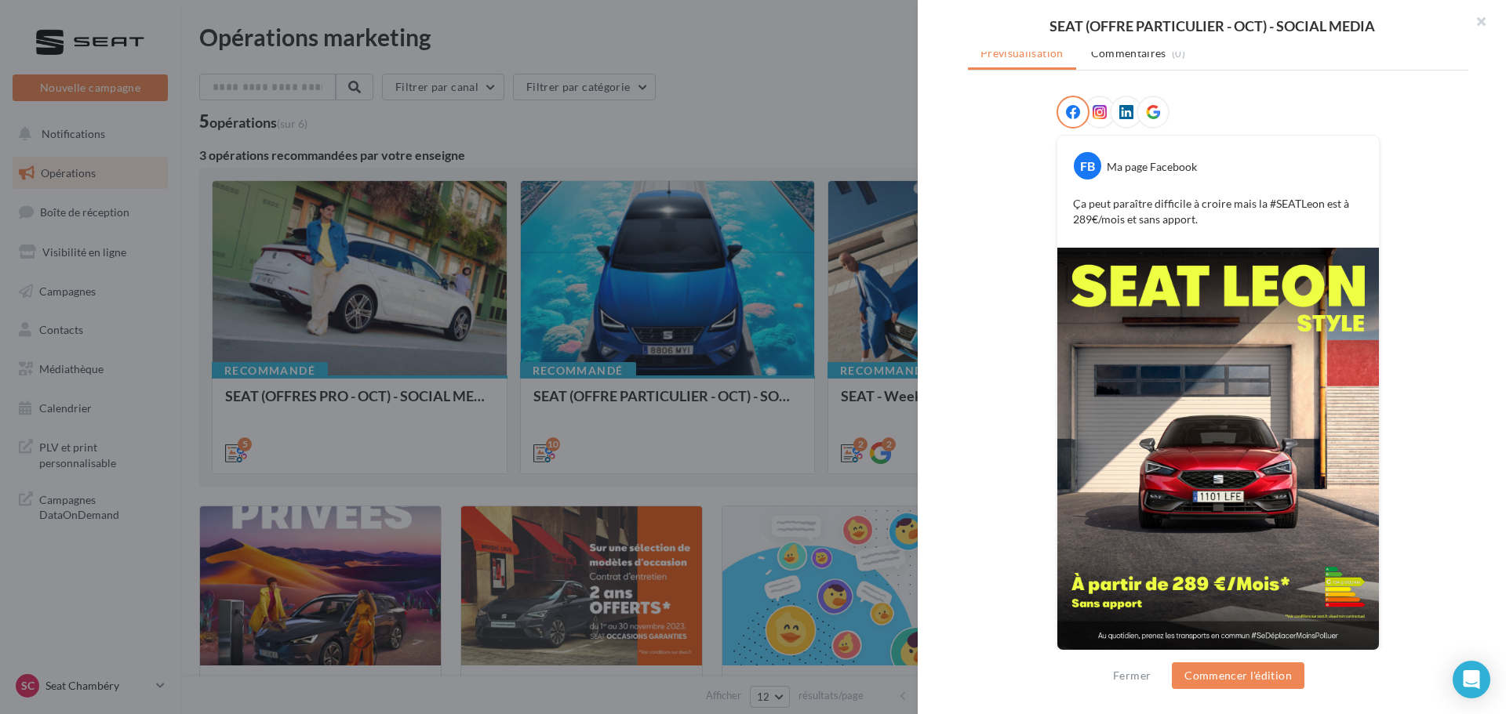
scroll to position [223, 0]
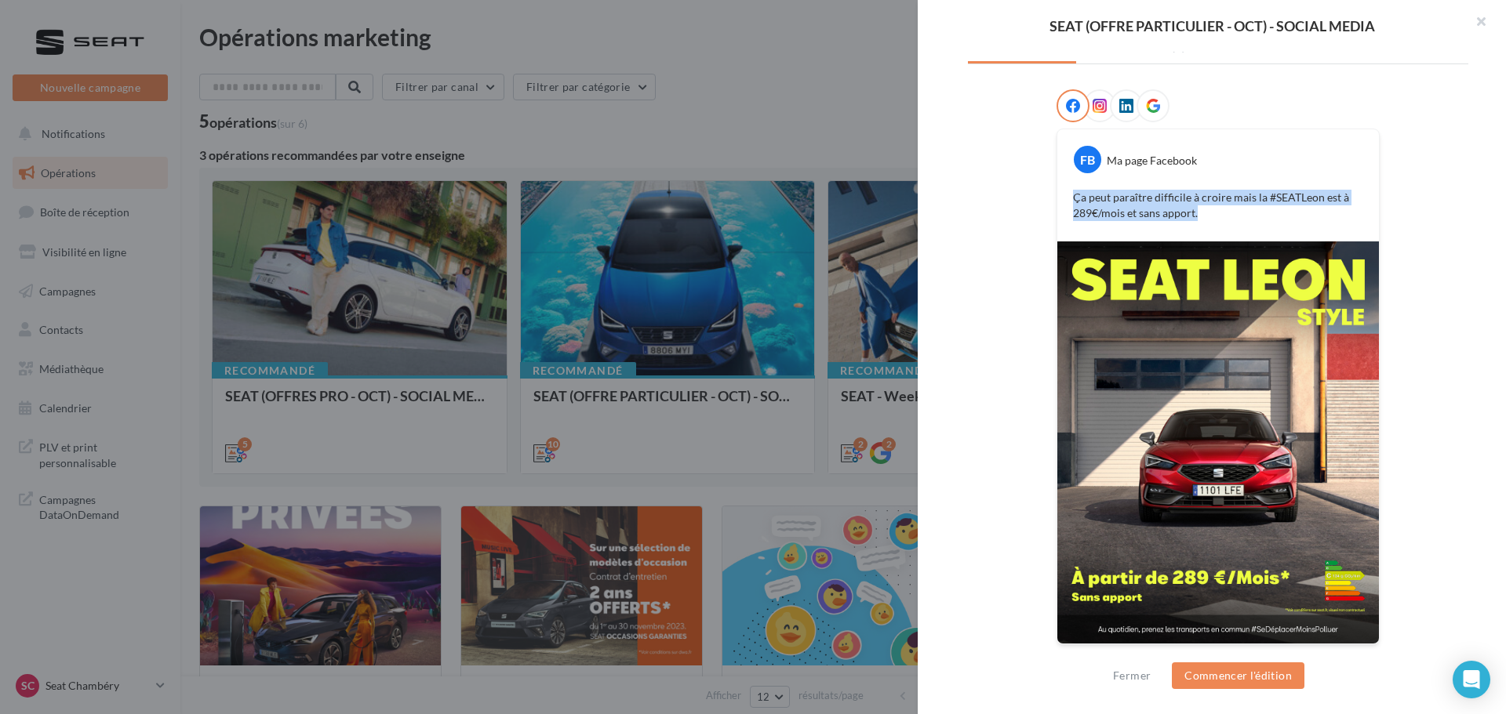
drag, startPoint x: 1064, startPoint y: 193, endPoint x: 1231, endPoint y: 230, distance: 171.0
click at [1231, 230] on div "FB Ma page Facebook Ça peut paraître difficile à croire mais la #SEATLeon est à…" at bounding box center [1217, 185] width 321 height 112
copy p "Ça peut paraître difficile à croire mais la #SEATLeon est à 289€/mois et sans a…"
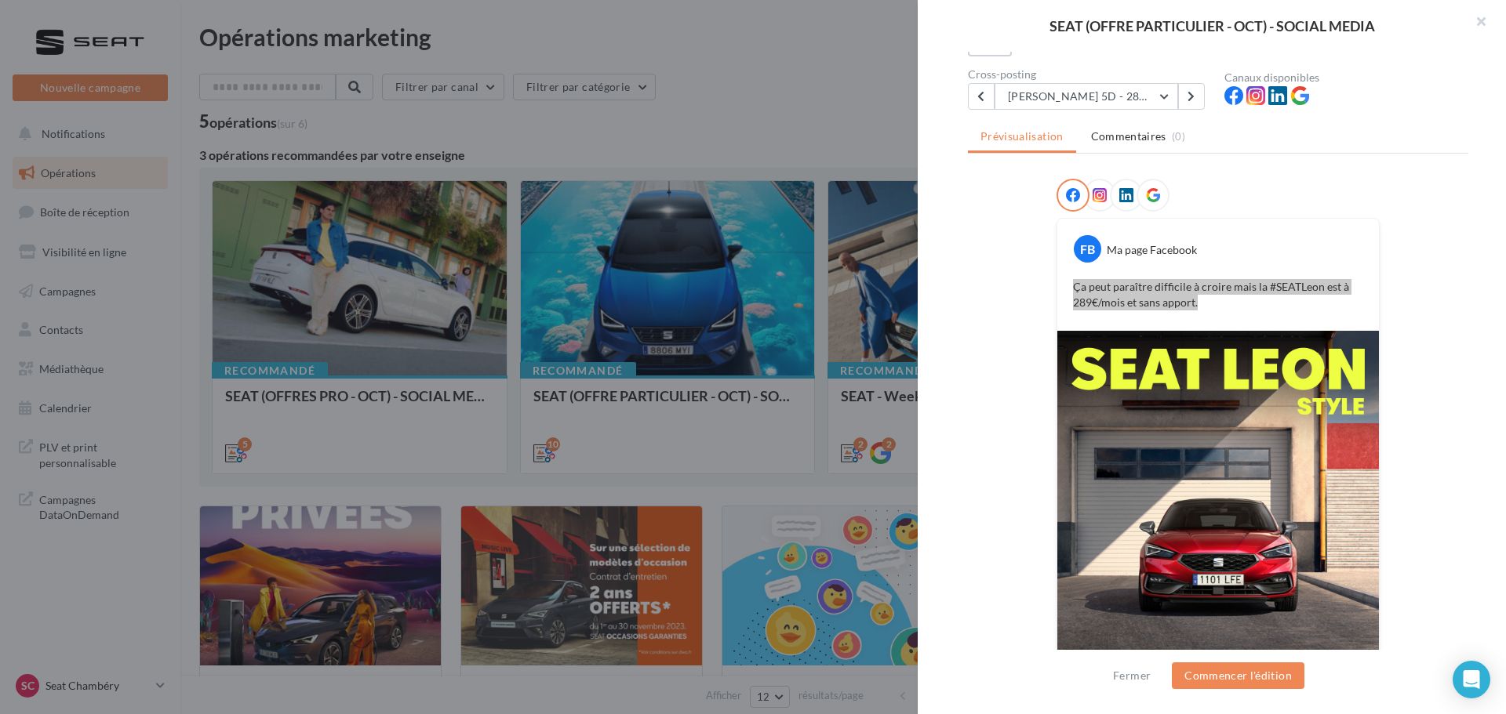
scroll to position [0, 0]
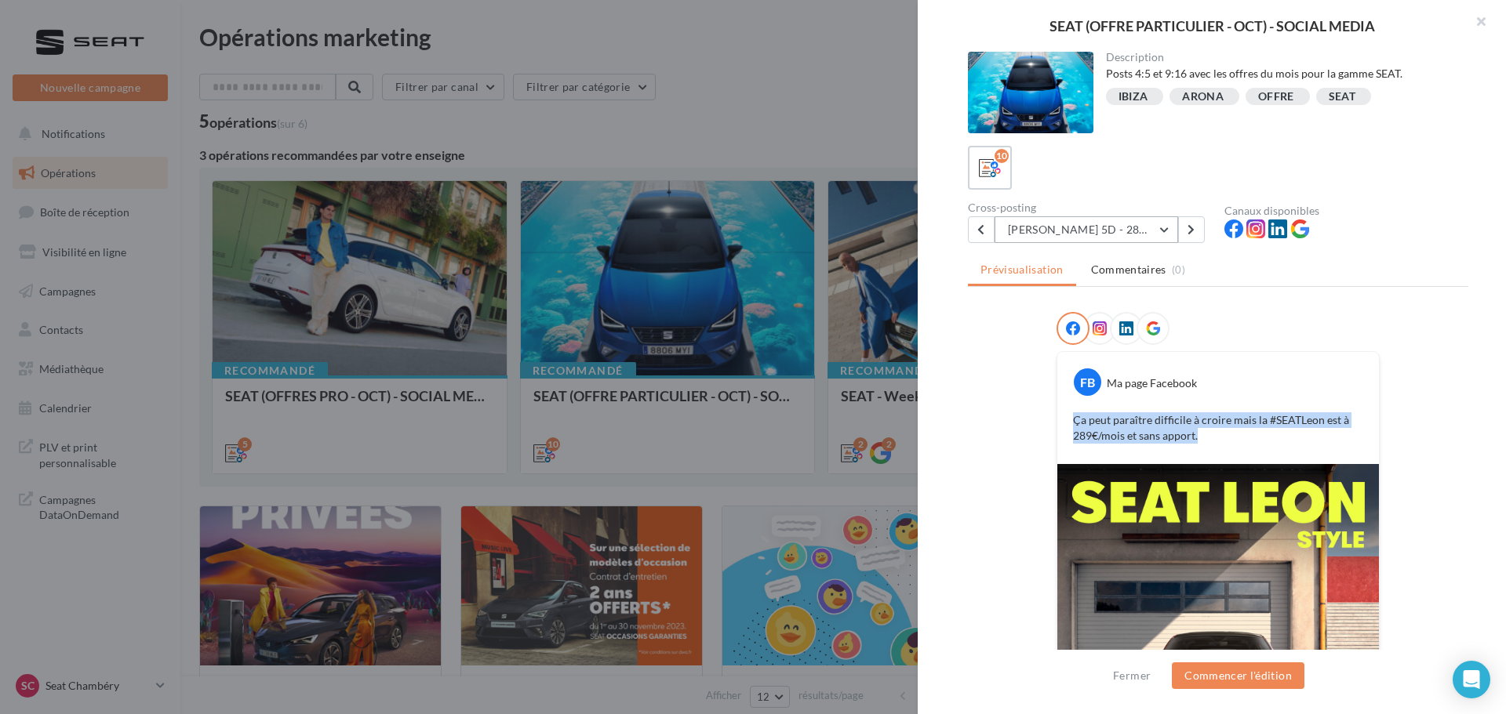
click at [1121, 230] on button "[PERSON_NAME] 5D - 289€" at bounding box center [1085, 229] width 183 height 27
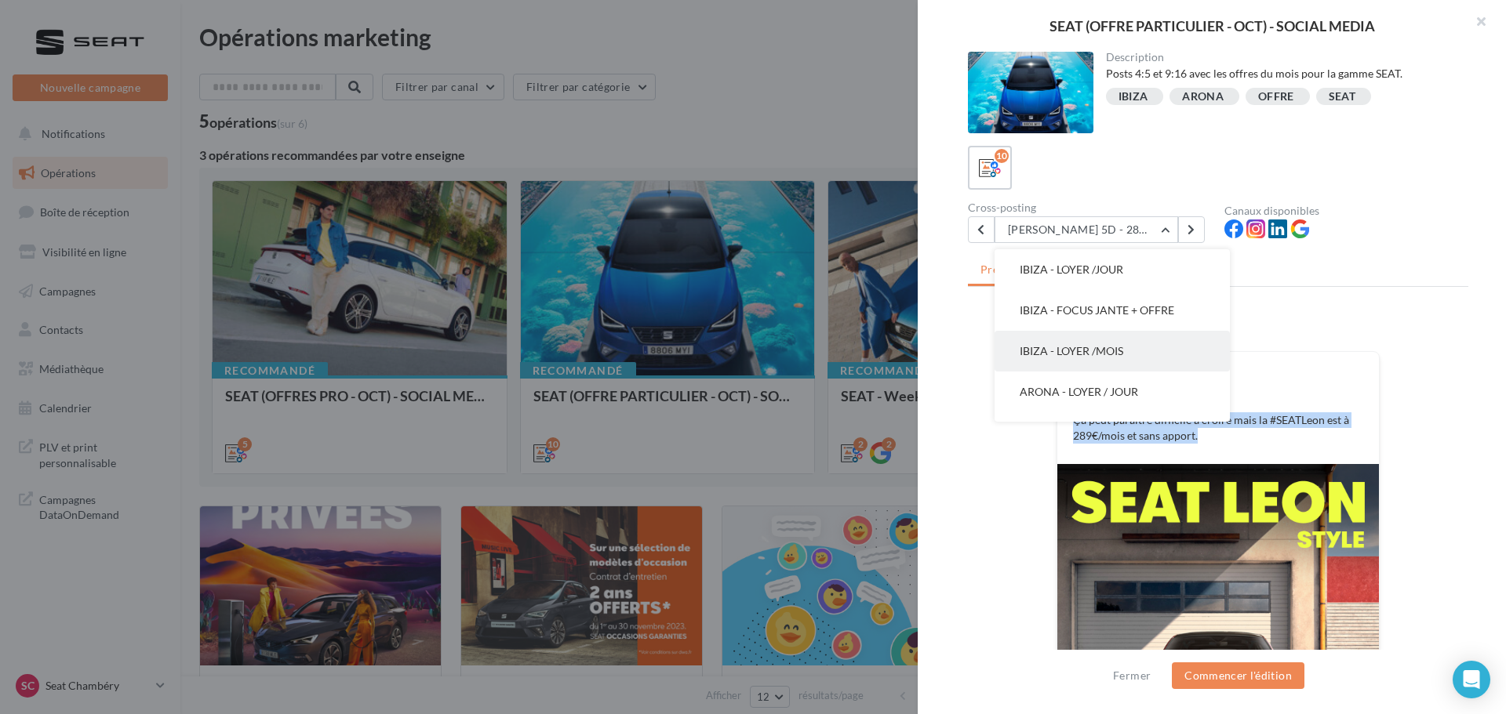
click at [1146, 354] on button "IBIZA - LOYER /MOIS" at bounding box center [1111, 351] width 235 height 41
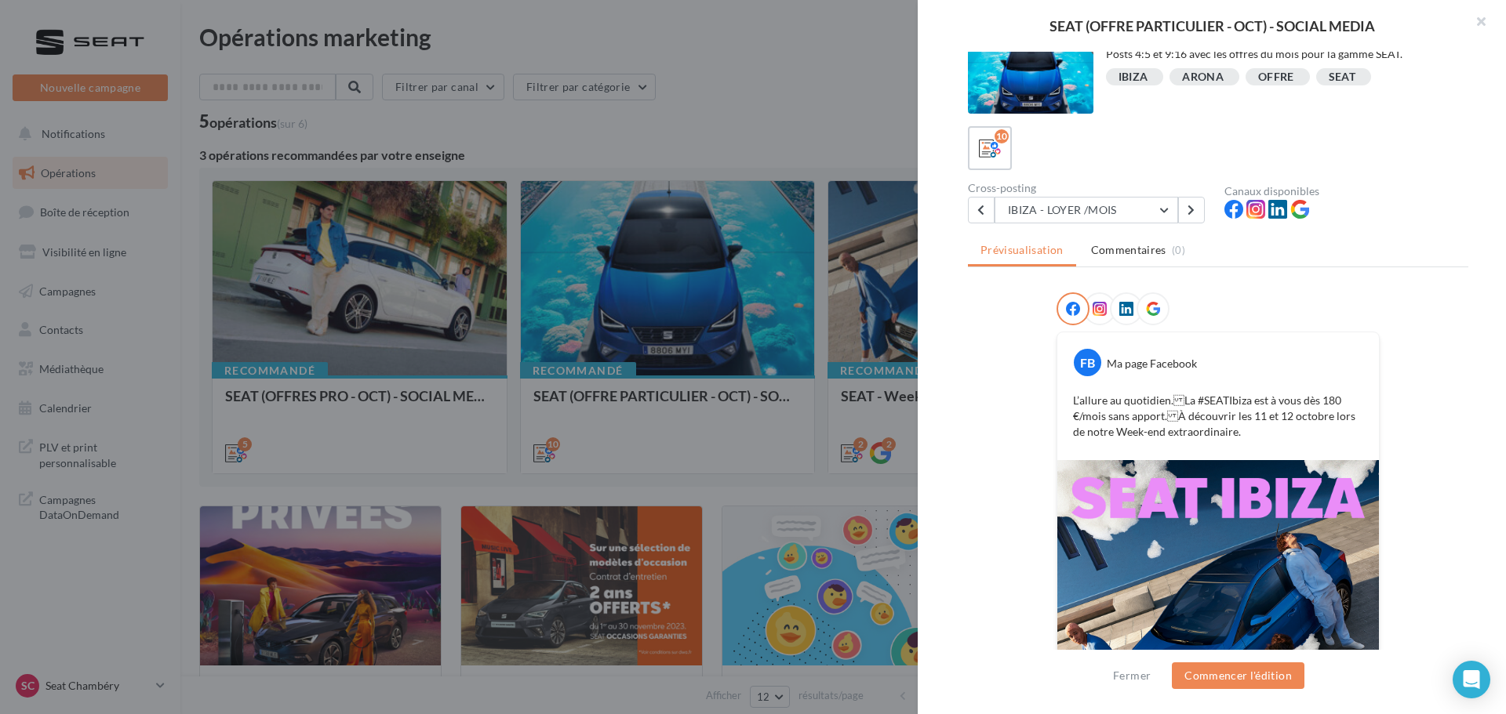
scroll to position [78, 0]
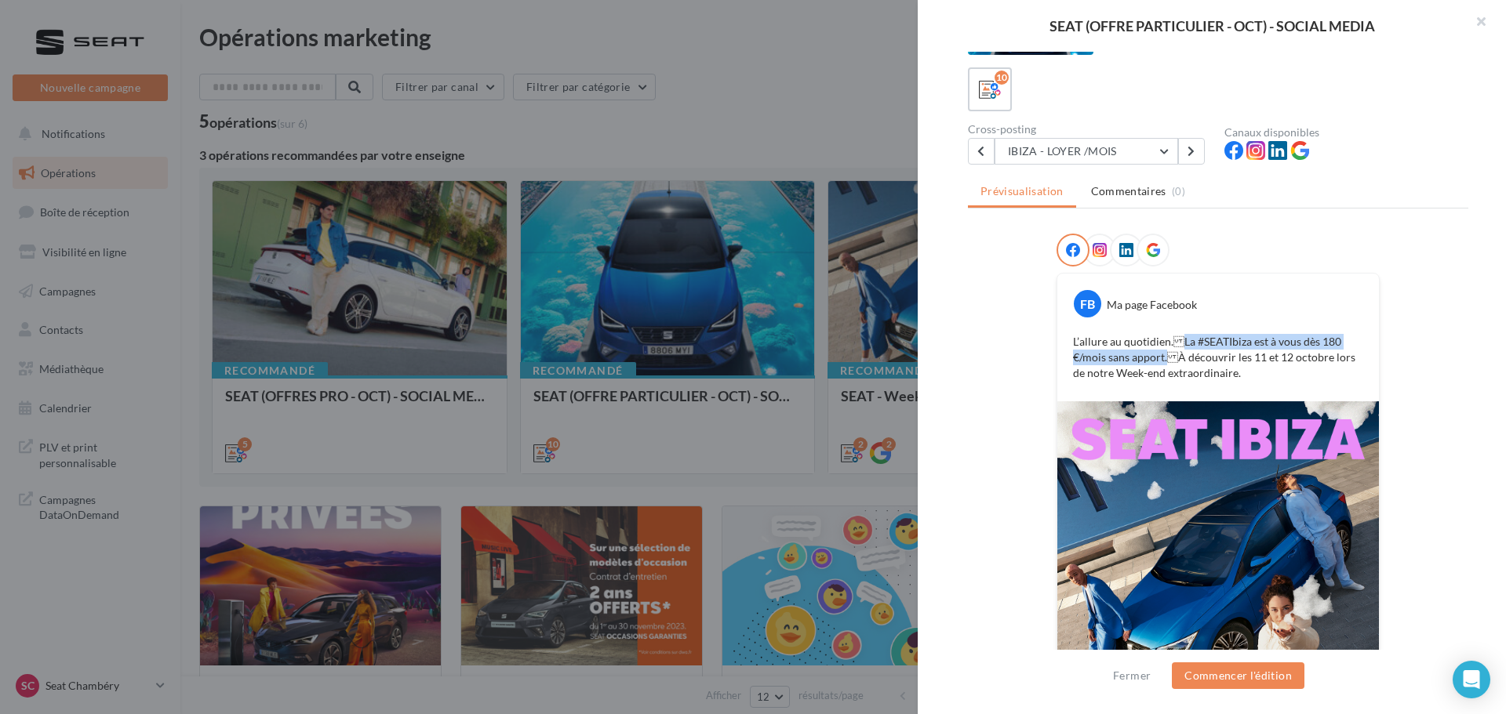
drag, startPoint x: 1174, startPoint y: 339, endPoint x: 1163, endPoint y: 354, distance: 19.1
click at [1163, 354] on p "L’allure au quotidien.La #SEATIbiza est à vous dès 180 €/mois sans apport.À d…" at bounding box center [1218, 357] width 290 height 47
copy p "La #SEATIbiza est à vous dès 180 €/mois sans apport."
click at [1152, 149] on button "IBIZA - LOYER /MOIS" at bounding box center [1085, 151] width 183 height 27
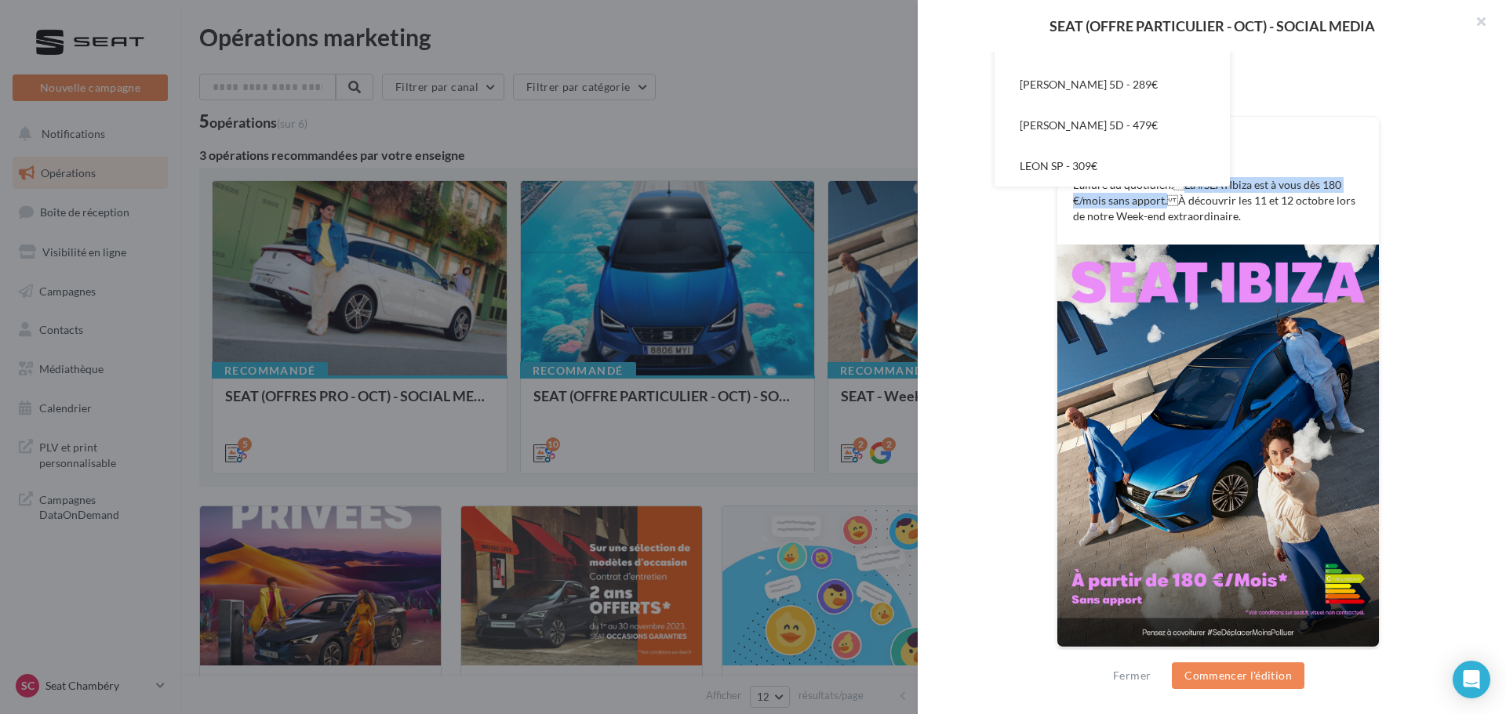
scroll to position [157, 0]
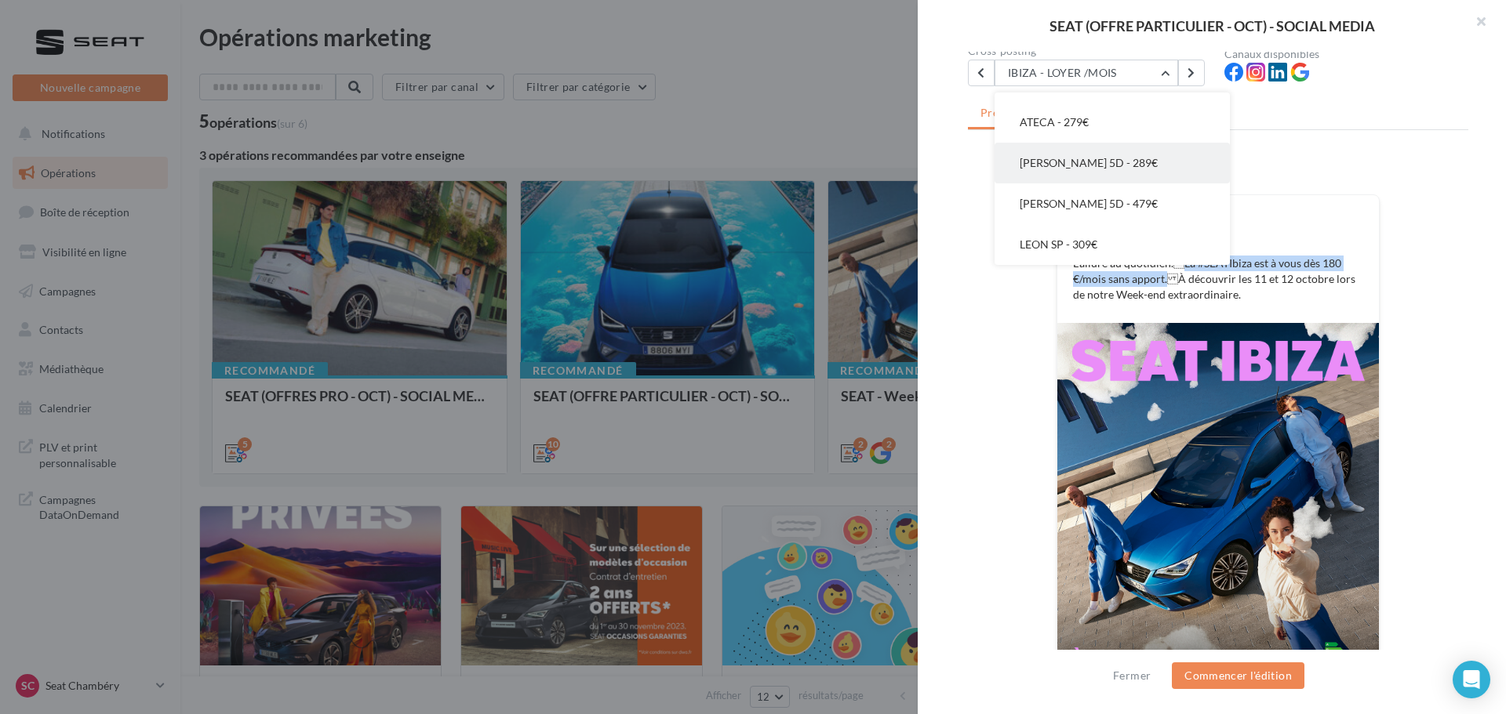
click at [1123, 173] on button "[PERSON_NAME] 5D - 289€" at bounding box center [1111, 163] width 235 height 41
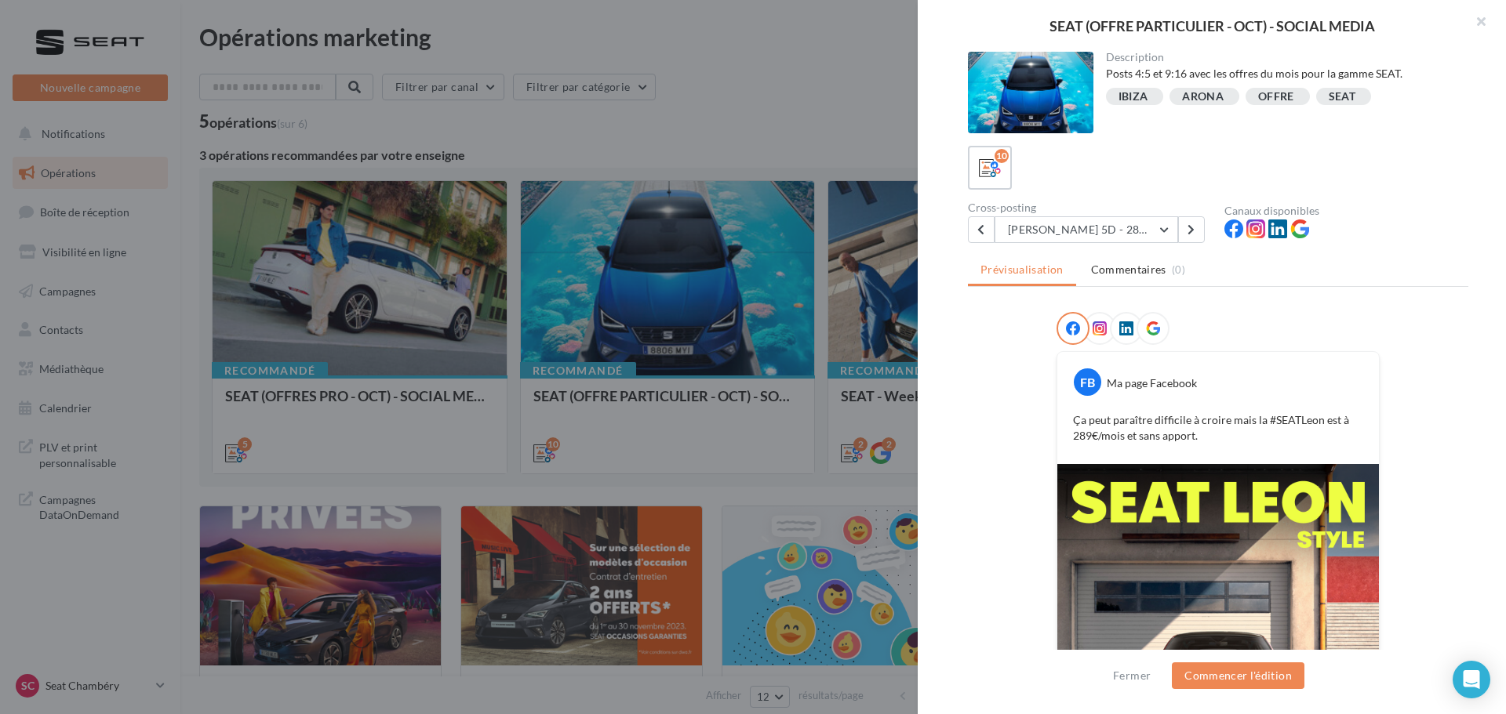
scroll to position [78, 0]
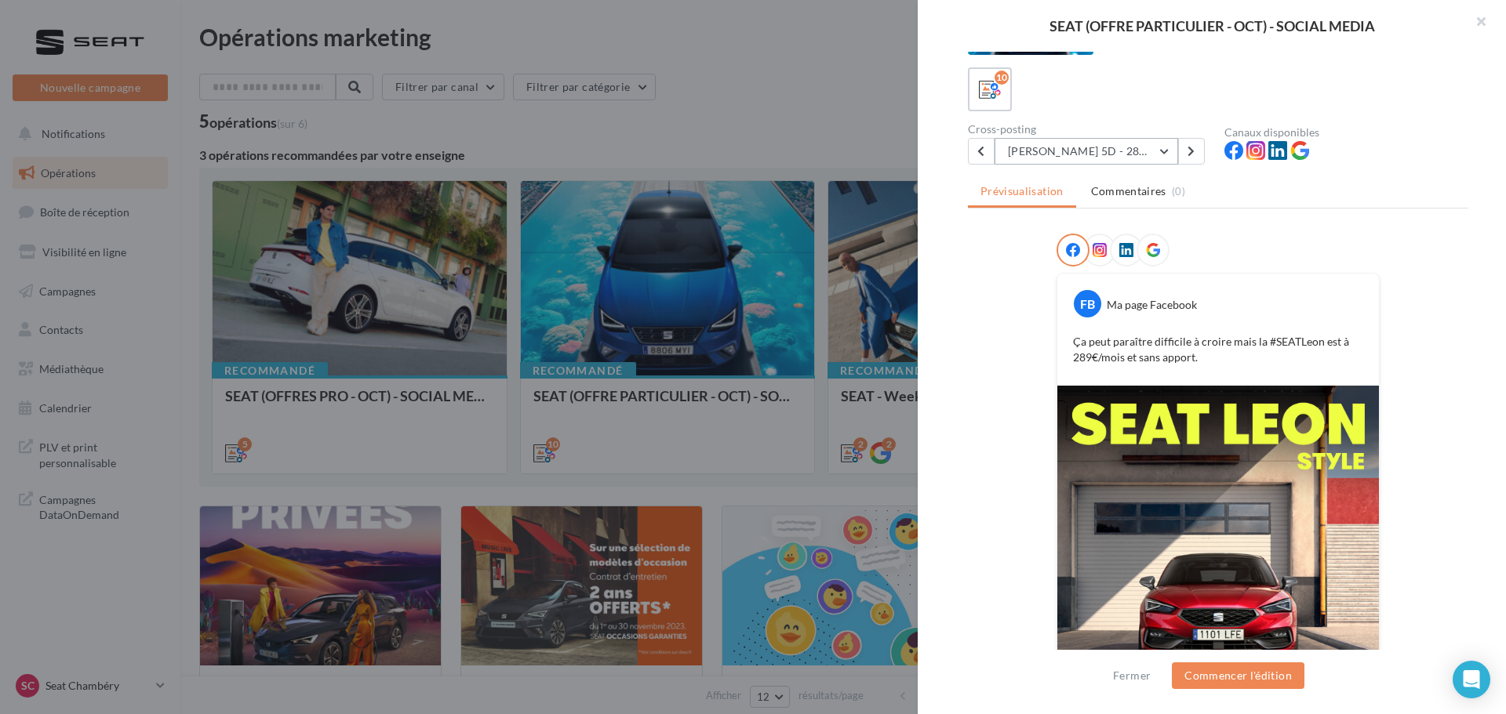
click at [1168, 150] on button "[PERSON_NAME] 5D - 289€" at bounding box center [1085, 151] width 183 height 27
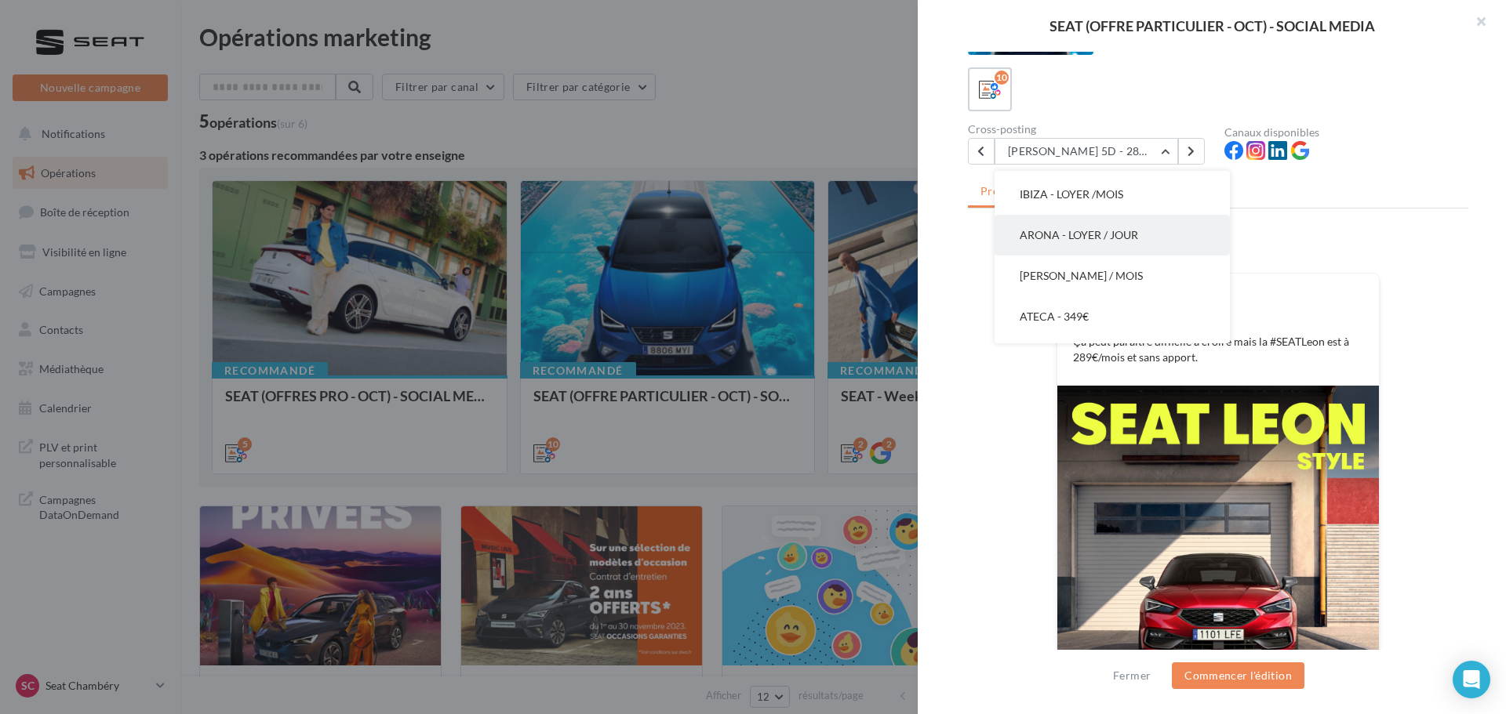
click at [1117, 248] on button "ARONA - LOYER / JOUR" at bounding box center [1111, 235] width 235 height 41
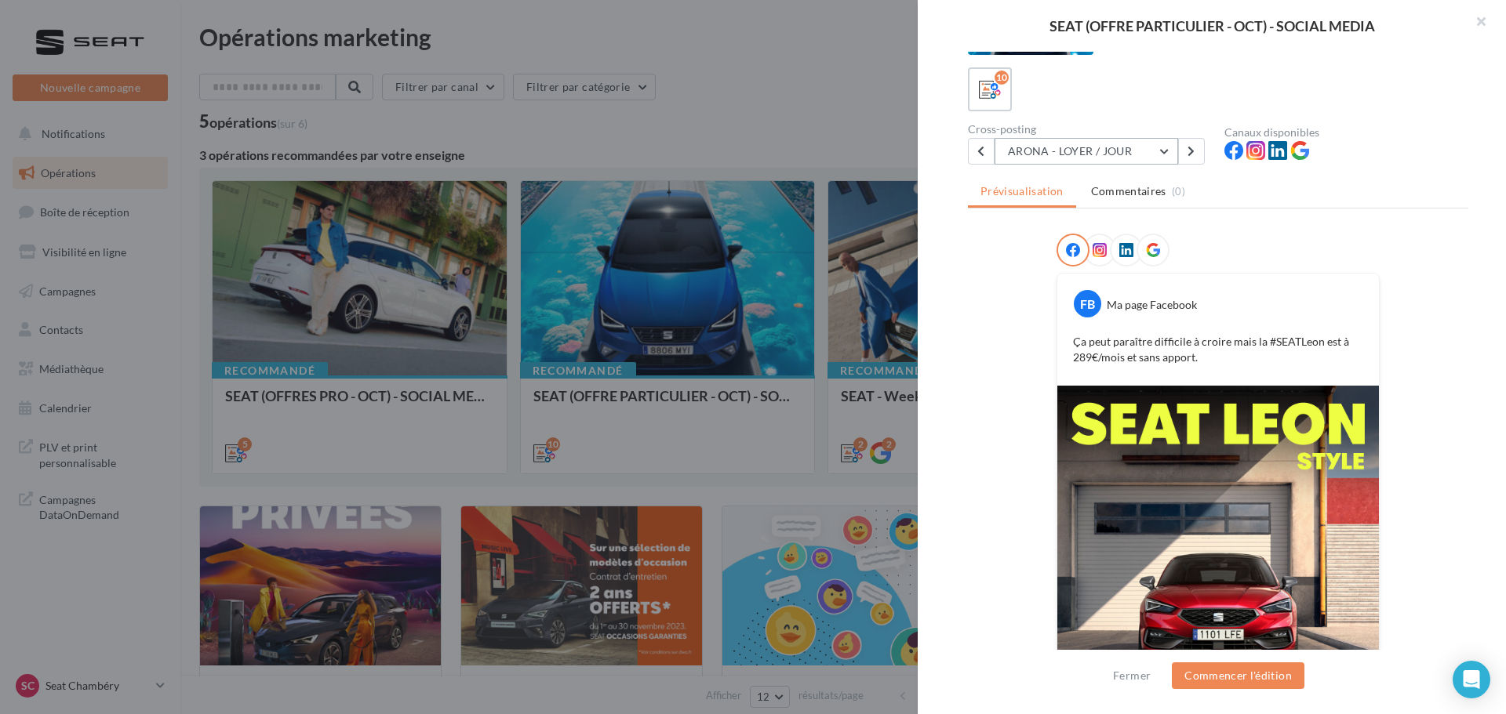
click at [1116, 158] on button "ARONA - LOYER / JOUR" at bounding box center [1085, 151] width 183 height 27
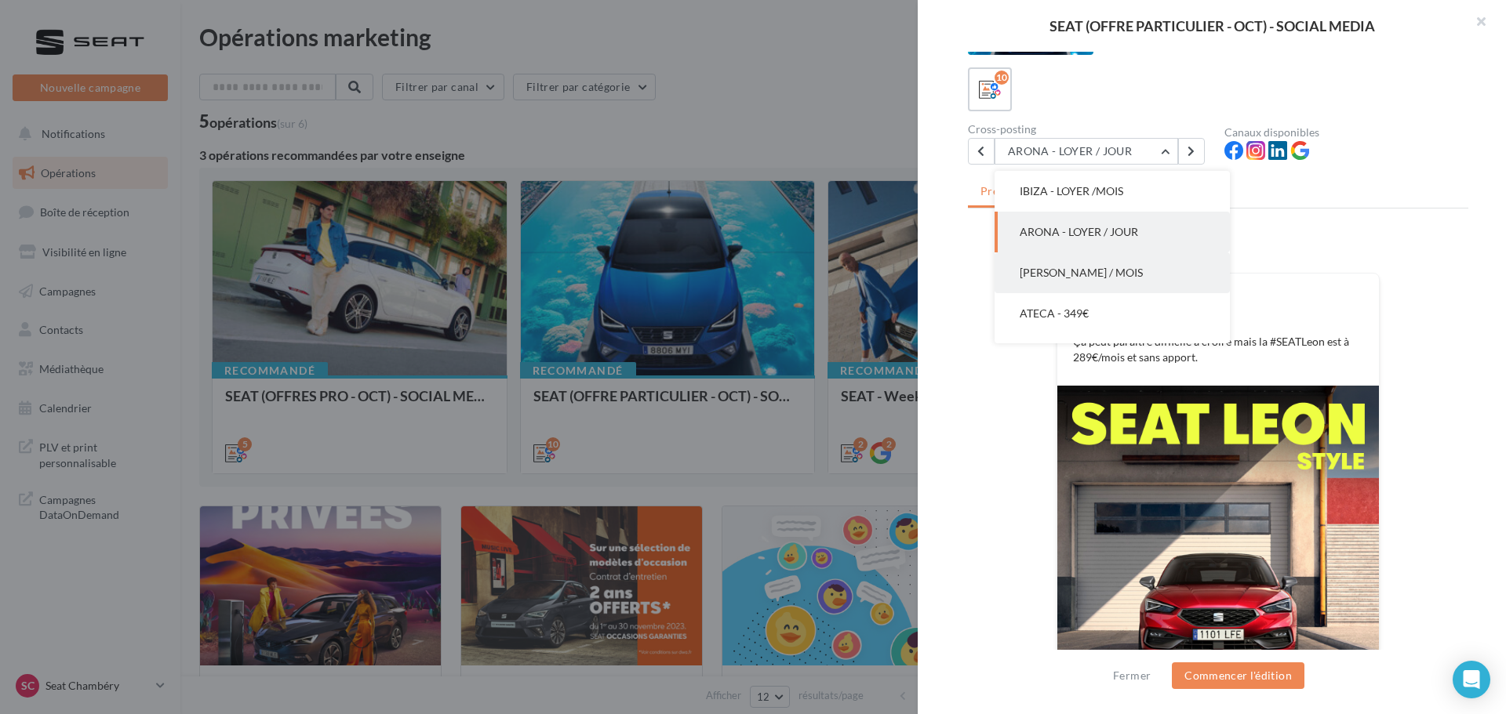
click at [1125, 256] on div "IBIZA - LOYER /JOUR IBIZA - FOCUS JANTE + OFFRE IBIZA - LOYER /MOIS ARONA - LOY…" at bounding box center [1111, 293] width 235 height 408
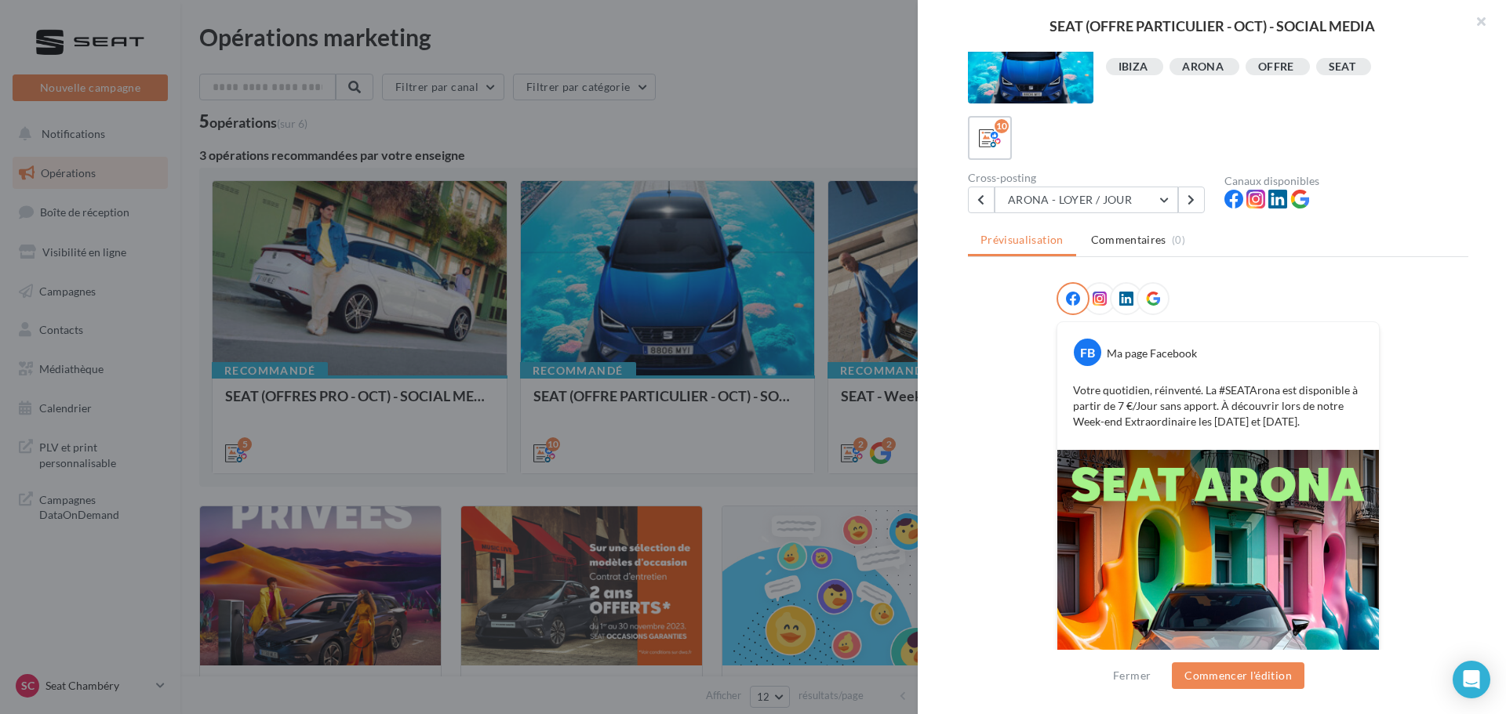
scroll to position [78, 0]
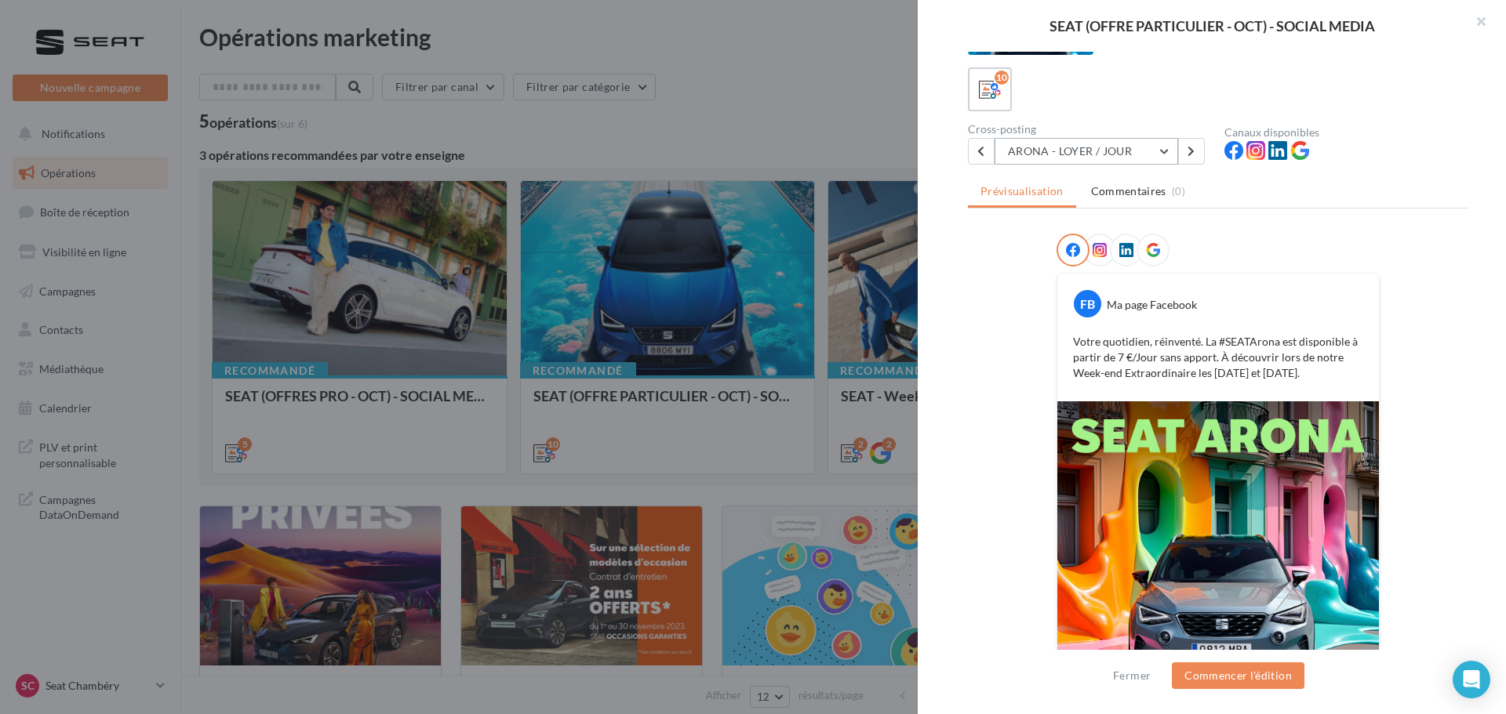
click at [1095, 147] on button "ARONA - LOYER / JOUR" at bounding box center [1085, 151] width 183 height 27
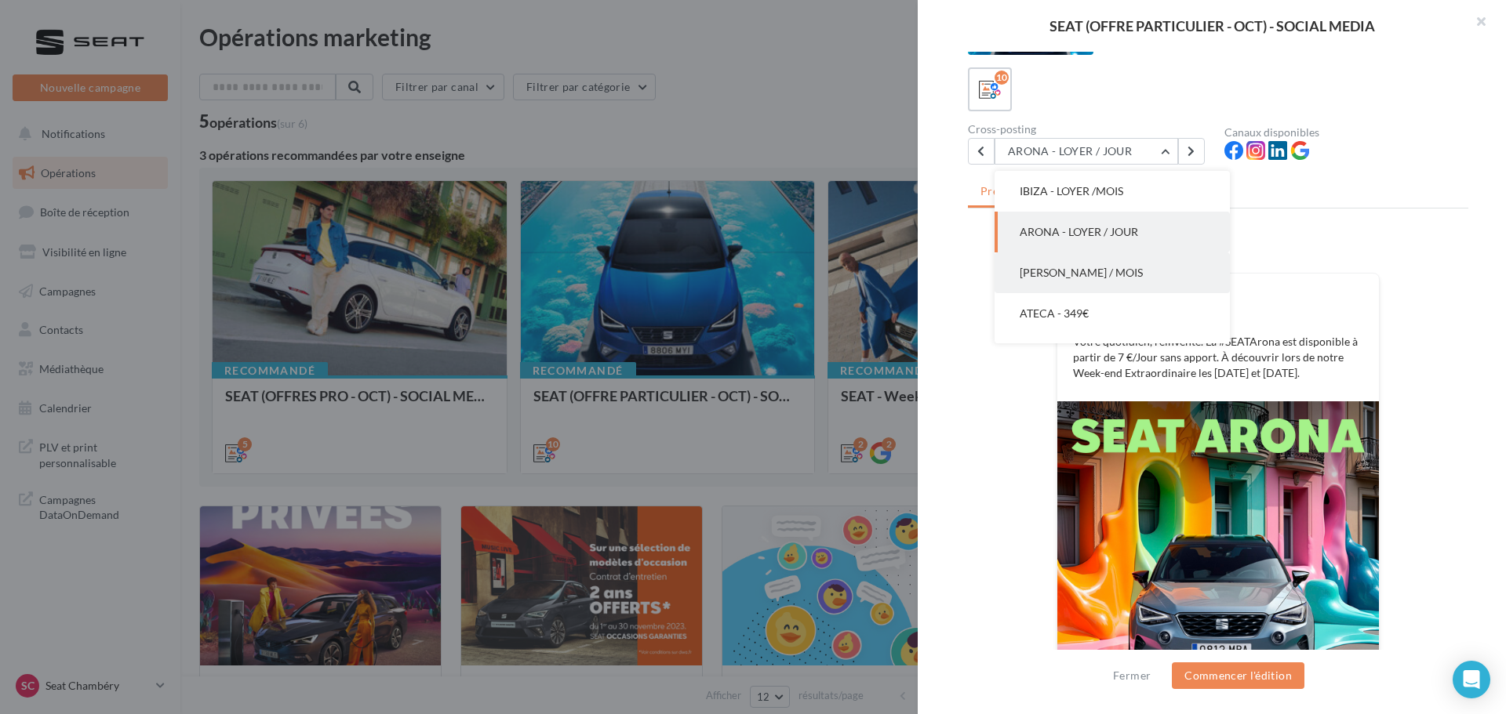
click at [1139, 282] on button "[PERSON_NAME] / MOIS" at bounding box center [1111, 272] width 235 height 41
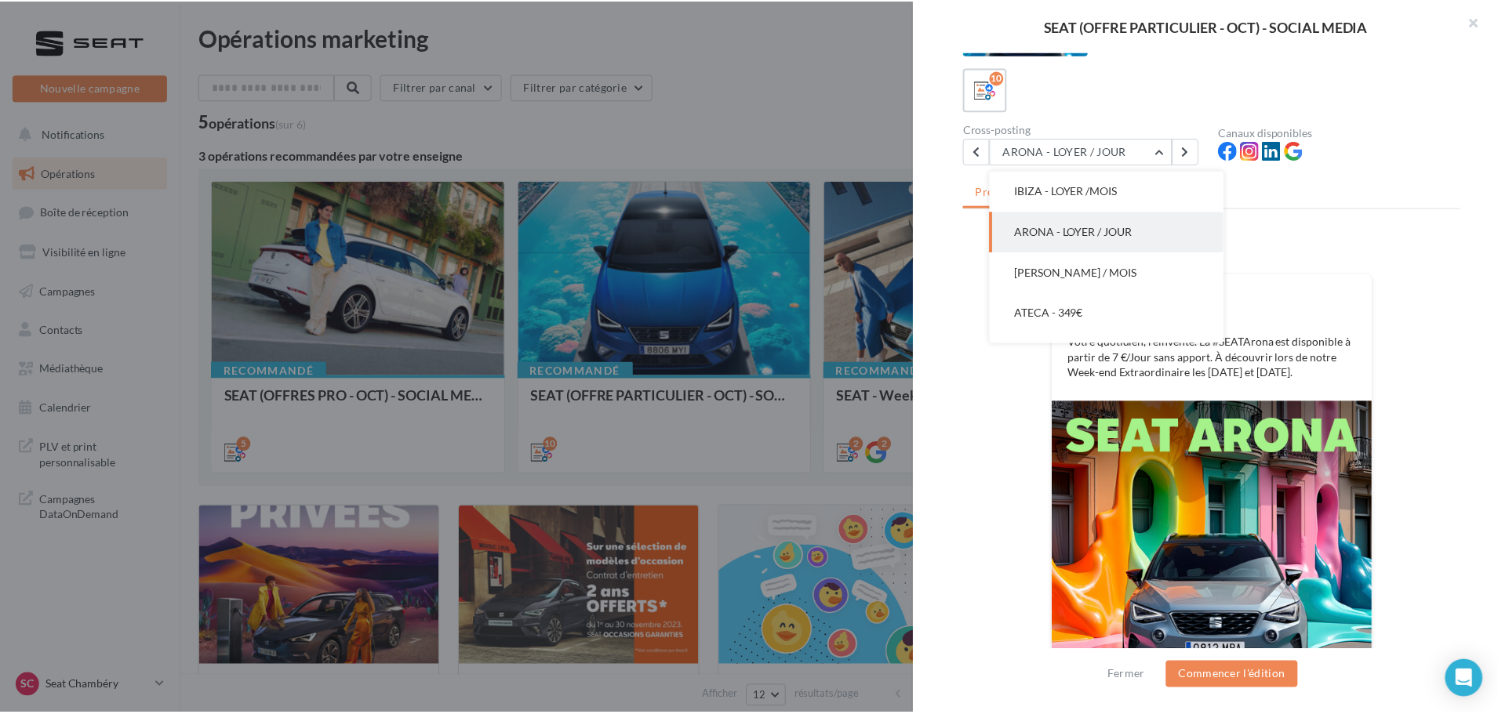
scroll to position [0, 0]
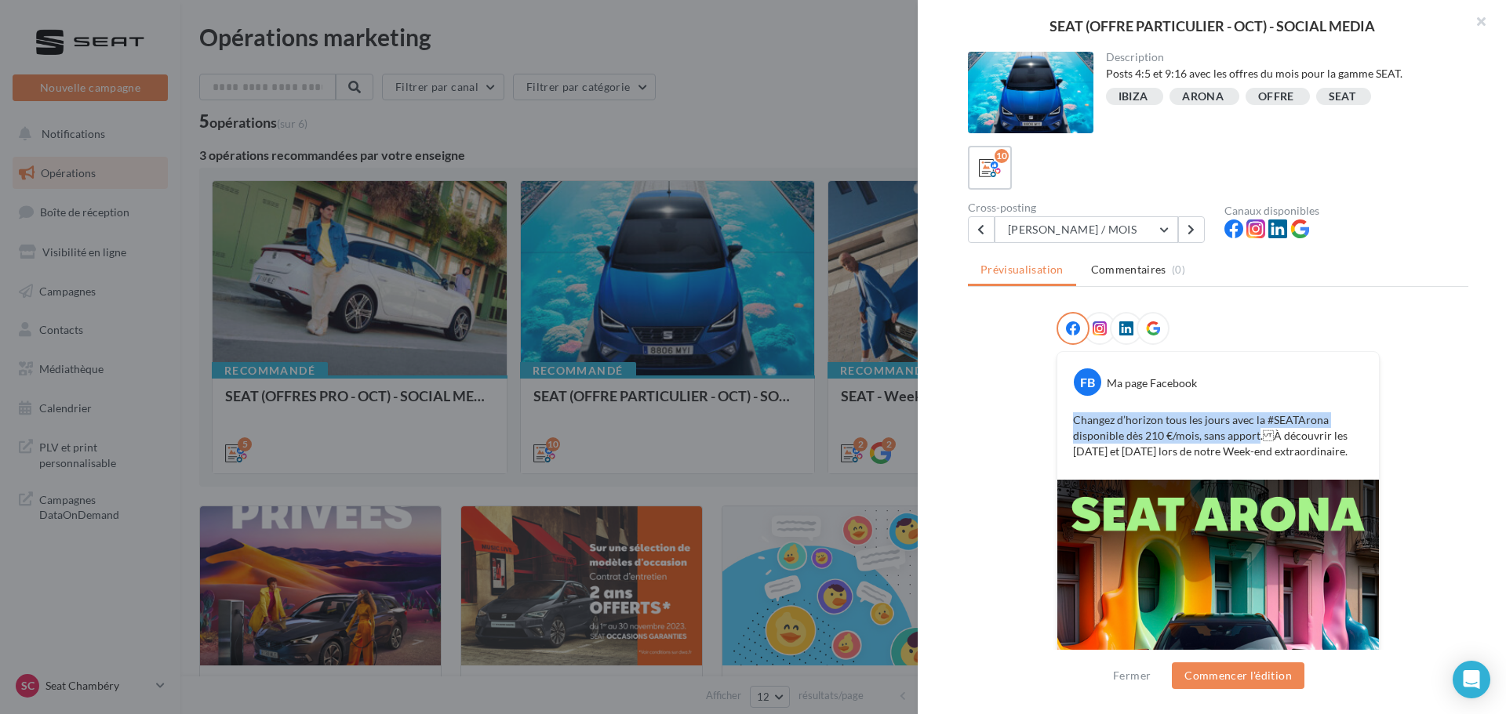
drag, startPoint x: 1070, startPoint y: 420, endPoint x: 1253, endPoint y: 434, distance: 184.1
click at [1253, 434] on p "Changez d’horizon tous les jours avec la #SEATArona disponible dès 210 €/mois, …" at bounding box center [1218, 435] width 290 height 47
copy p "Changez d’horizon tous les jours avec la #SEATArona disponible dès 210 €/mois, …"
click at [735, 140] on div at bounding box center [753, 357] width 1506 height 714
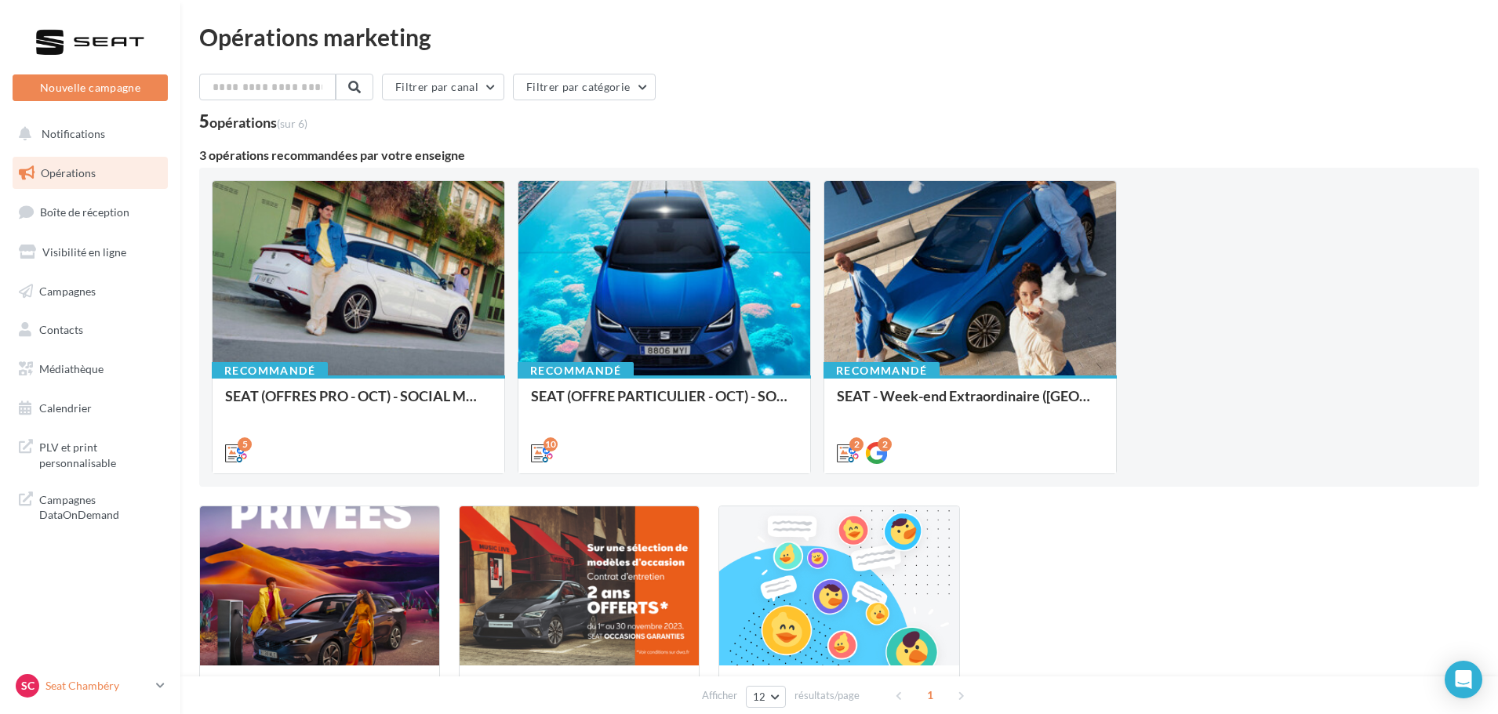
click at [108, 691] on p "Seat Chambéry" at bounding box center [97, 686] width 104 height 16
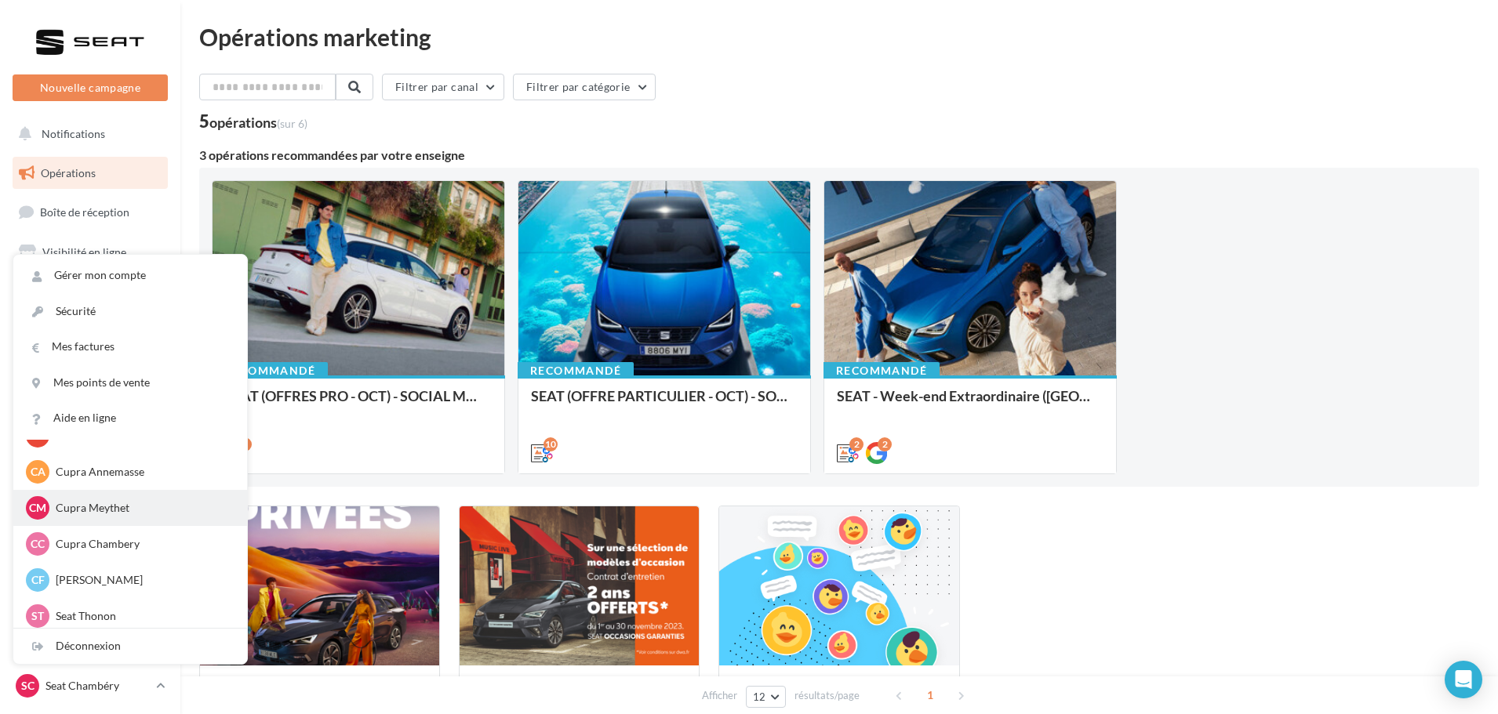
scroll to position [64, 0]
click at [129, 541] on p "Cupra Chambery" at bounding box center [142, 546] width 173 height 16
